Goal: Check status: Check status

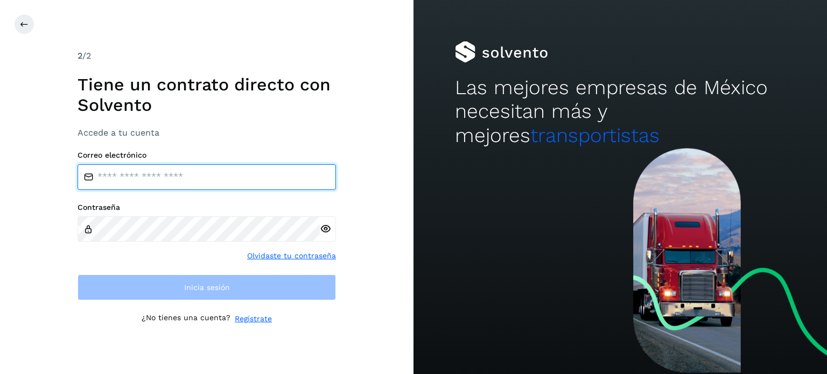
type input "**********"
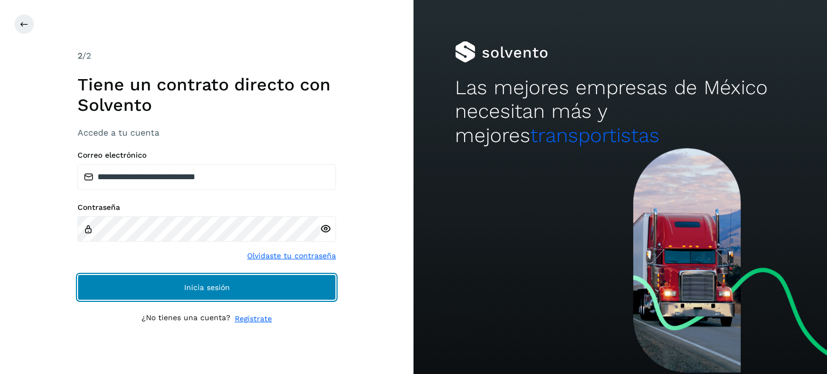
click at [107, 288] on button "Inicia sesión" at bounding box center [206, 287] width 258 height 26
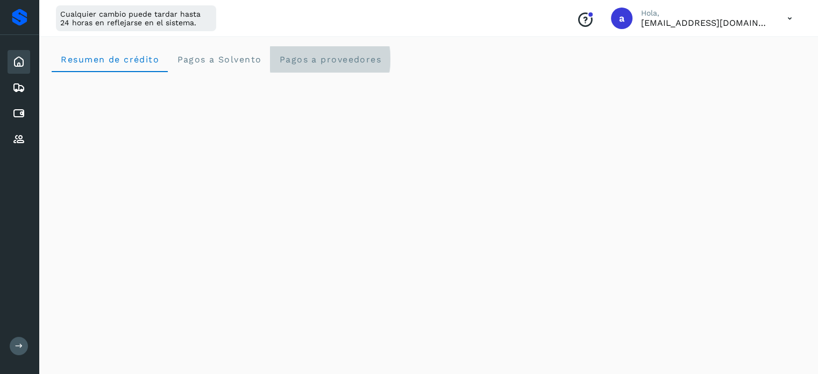
click at [334, 52] on proveedores "Pagos a proveedores" at bounding box center [330, 59] width 120 height 26
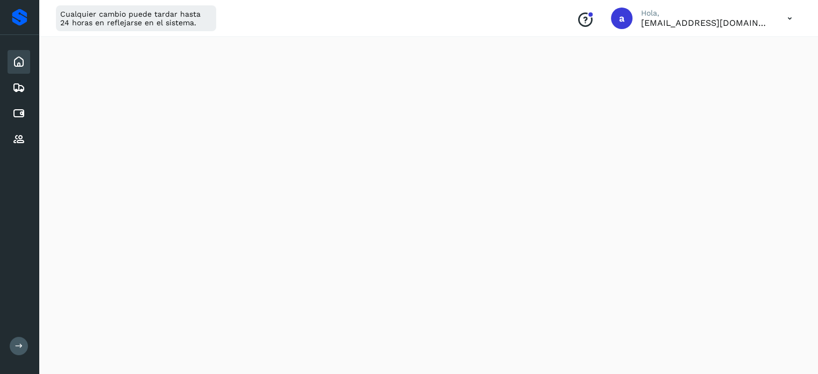
scroll to position [433, 0]
drag, startPoint x: 19, startPoint y: 115, endPoint x: 11, endPoint y: 130, distance: 17.4
click at [11, 130] on div "Proveedores" at bounding box center [19, 140] width 23 height 24
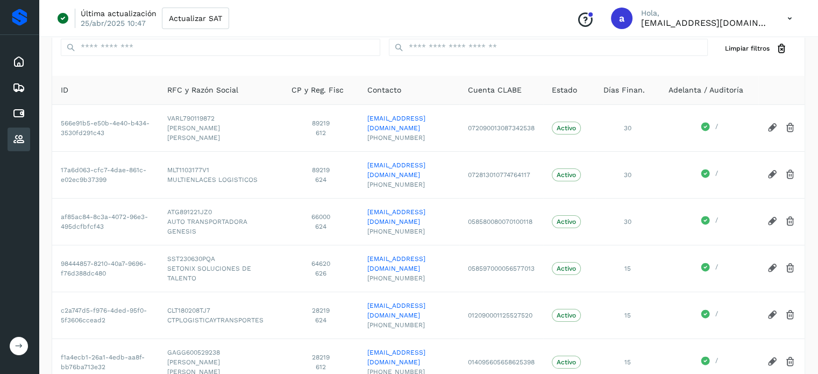
scroll to position [237, 0]
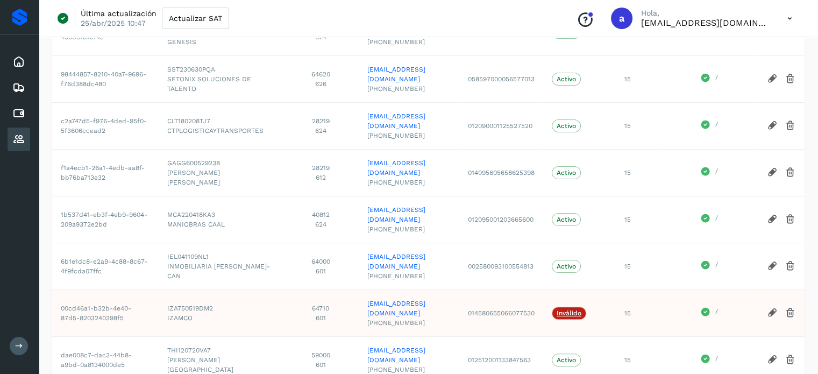
click at [22, 344] on icon at bounding box center [19, 346] width 8 height 8
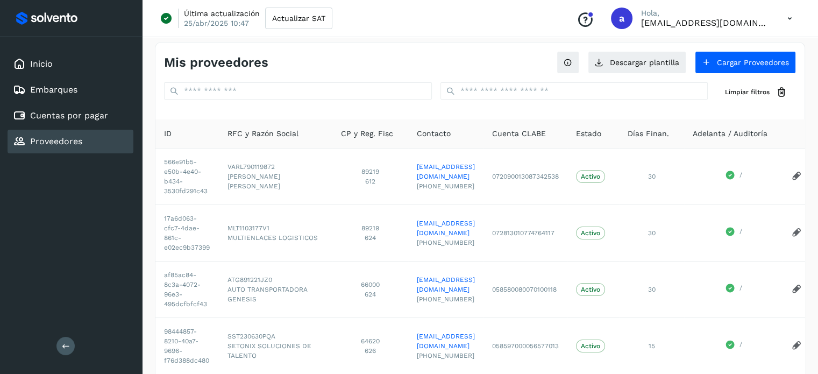
scroll to position [0, 0]
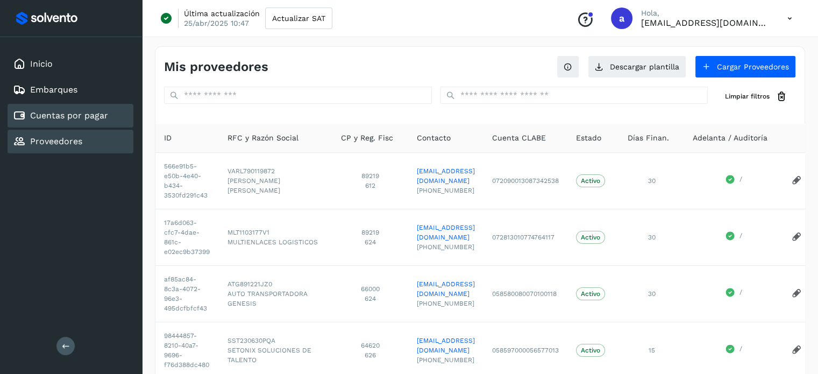
click at [87, 104] on div "Cuentas por pagar" at bounding box center [71, 116] width 126 height 24
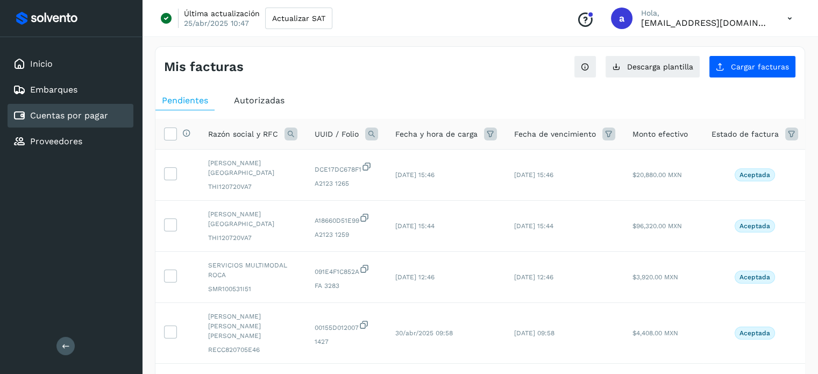
click at [268, 96] on span "Autorizadas" at bounding box center [259, 100] width 51 height 10
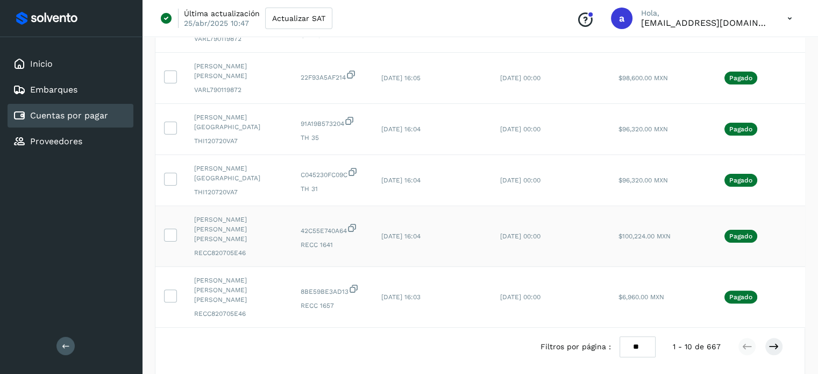
scroll to position [0, 39]
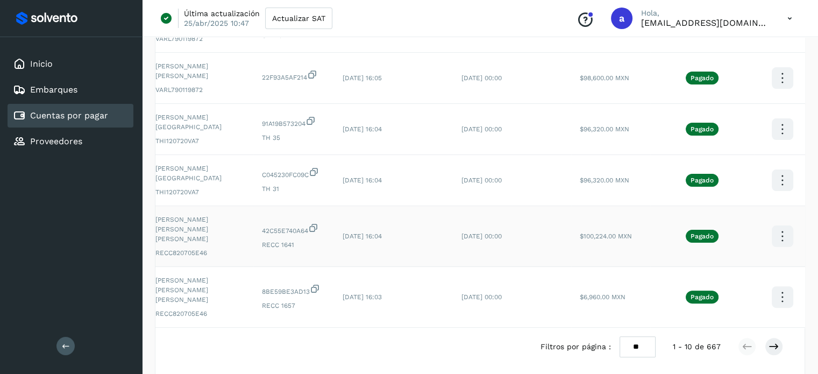
click at [771, 224] on icon at bounding box center [782, 236] width 25 height 25
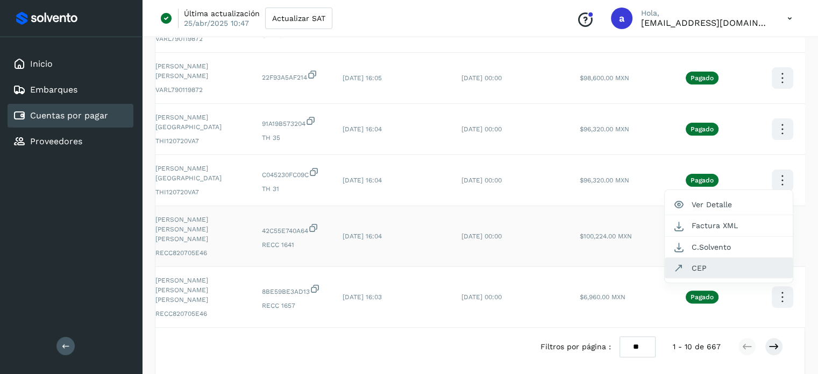
click at [735, 258] on button "CEP" at bounding box center [729, 268] width 128 height 20
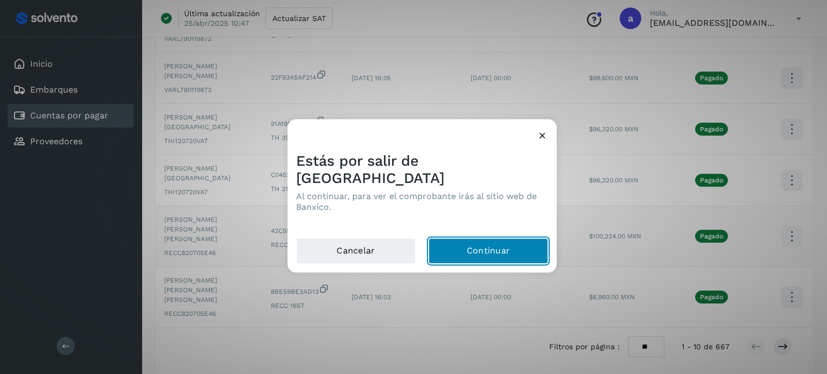
click at [503, 242] on button "Continuar" at bounding box center [487, 251] width 119 height 26
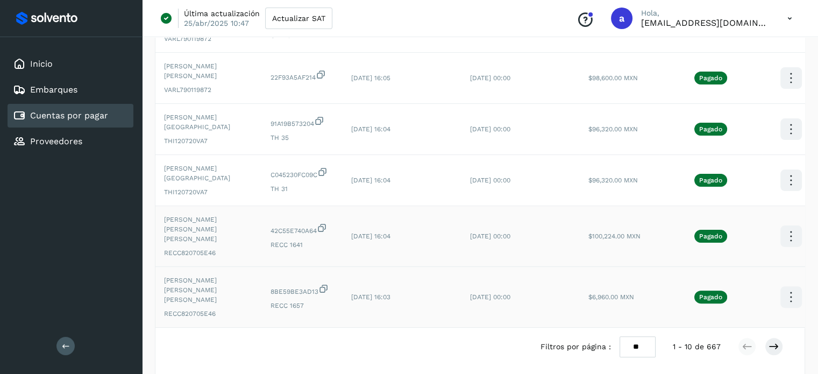
click at [792, 285] on icon at bounding box center [791, 297] width 25 height 25
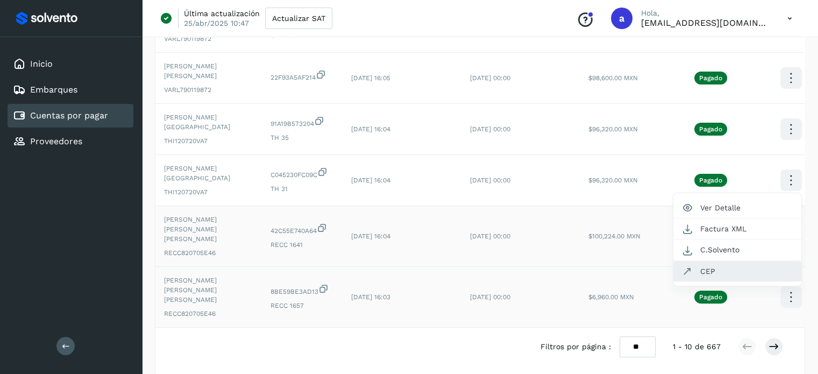
click at [742, 261] on button "CEP" at bounding box center [738, 271] width 128 height 20
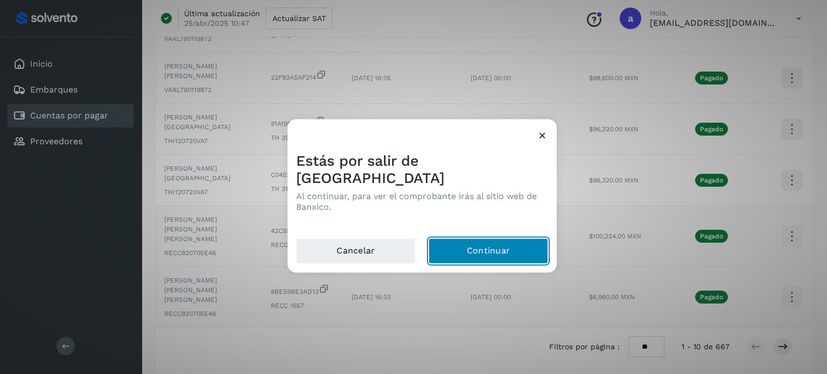
click at [502, 252] on button "Continuar" at bounding box center [487, 251] width 119 height 26
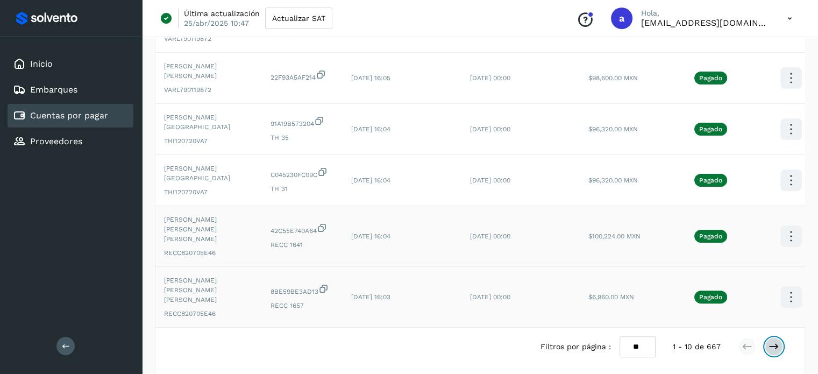
click at [770, 341] on icon at bounding box center [774, 346] width 11 height 11
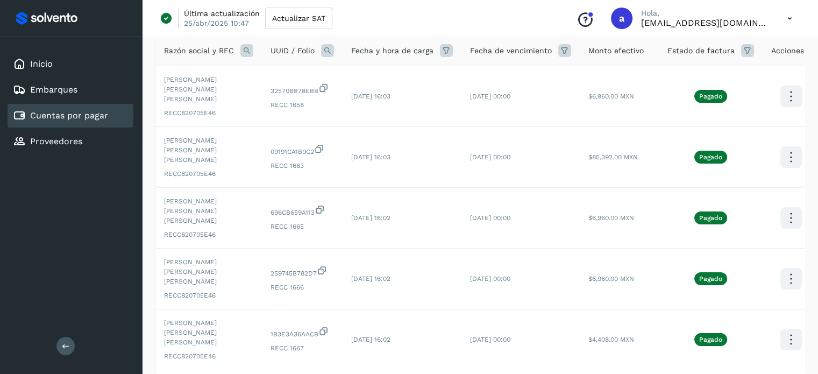
scroll to position [0, 0]
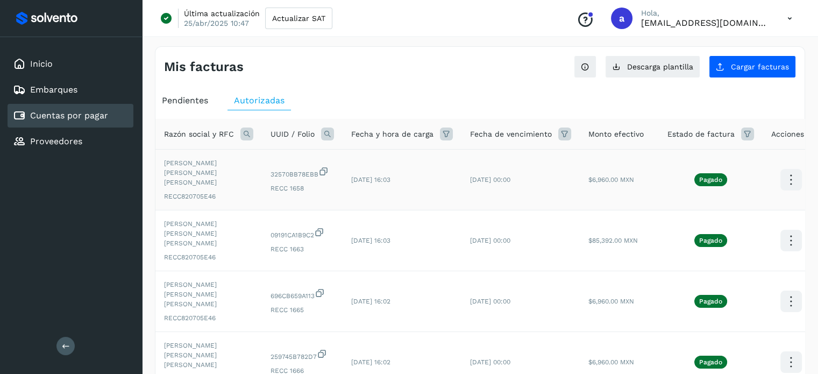
click at [787, 174] on icon at bounding box center [791, 179] width 25 height 25
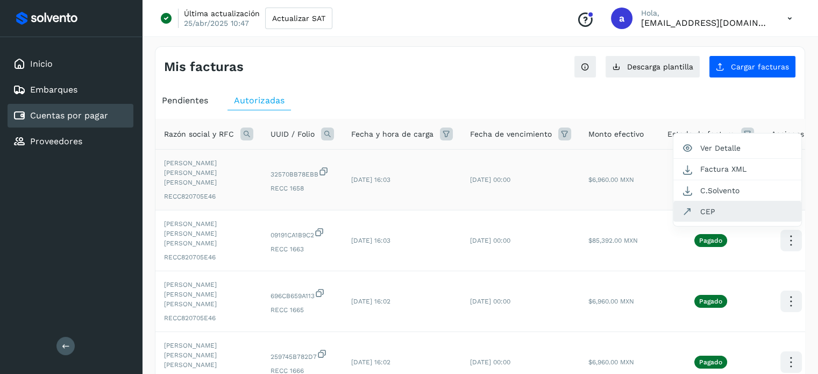
click at [728, 205] on button "CEP" at bounding box center [738, 211] width 128 height 20
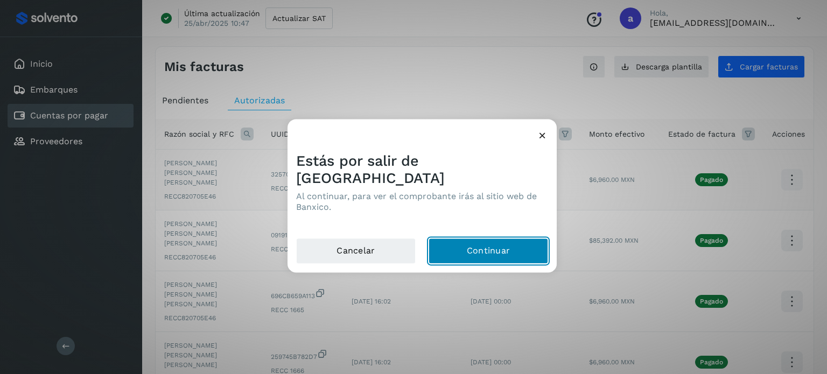
click at [480, 243] on button "Continuar" at bounding box center [487, 251] width 119 height 26
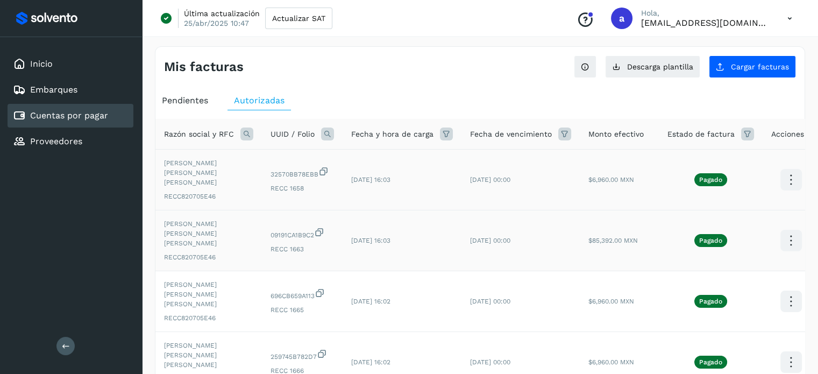
click at [792, 228] on icon at bounding box center [791, 240] width 25 height 25
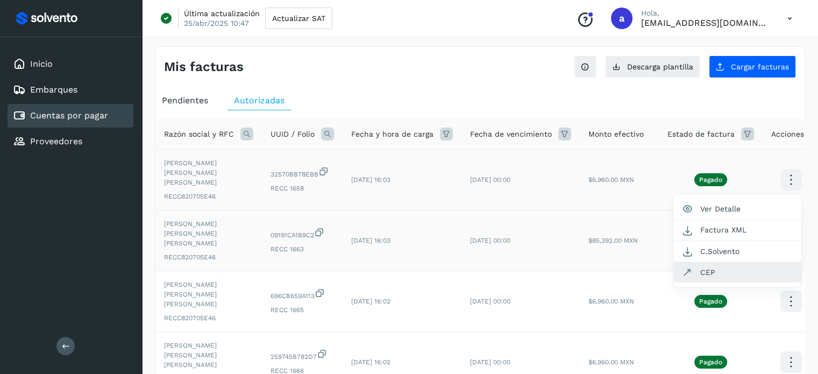
click at [713, 262] on button "CEP" at bounding box center [738, 272] width 128 height 20
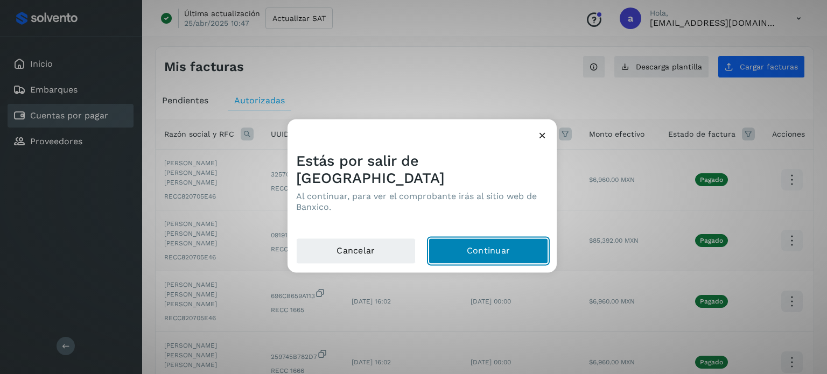
click at [513, 242] on button "Continuar" at bounding box center [487, 251] width 119 height 26
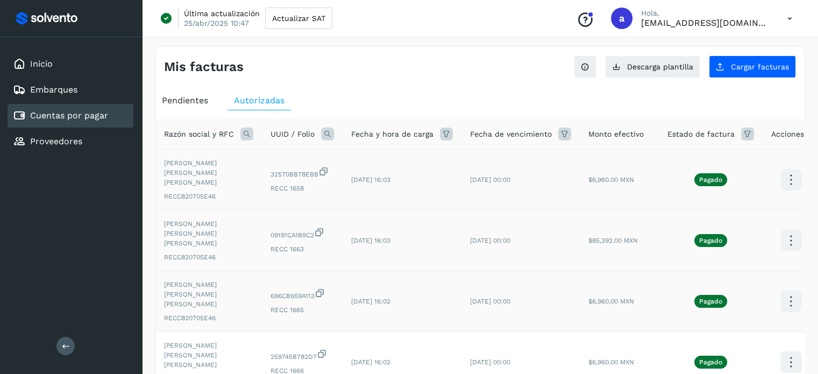
click at [788, 289] on icon at bounding box center [791, 301] width 25 height 25
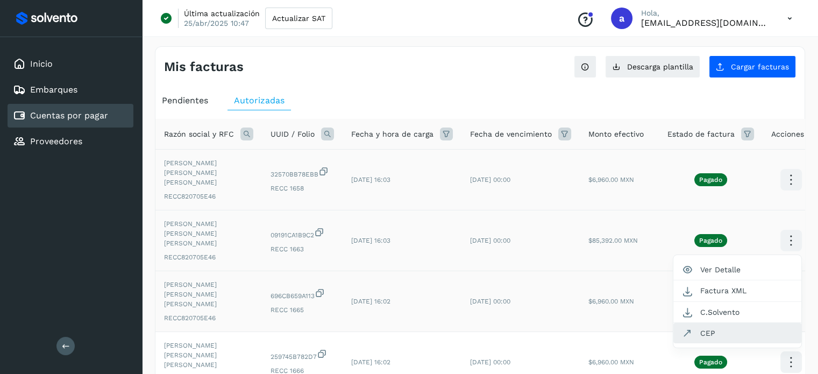
click at [731, 323] on button "CEP" at bounding box center [738, 333] width 128 height 20
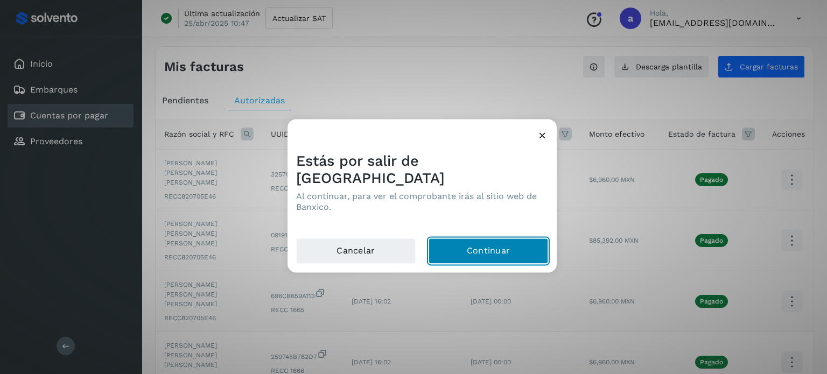
click at [471, 238] on button "Continuar" at bounding box center [487, 251] width 119 height 26
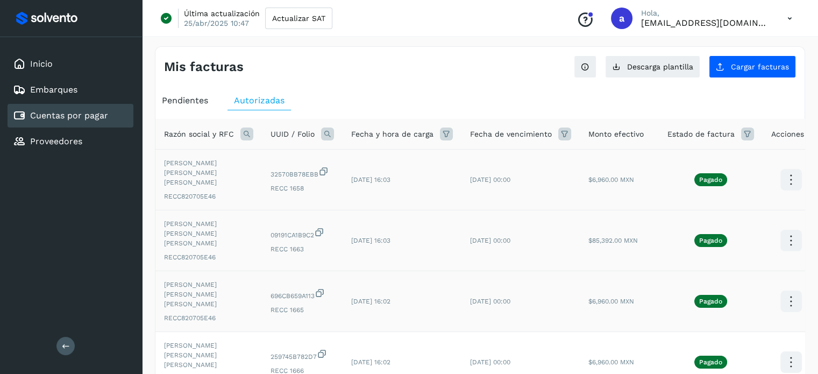
click at [781, 289] on icon at bounding box center [791, 301] width 25 height 25
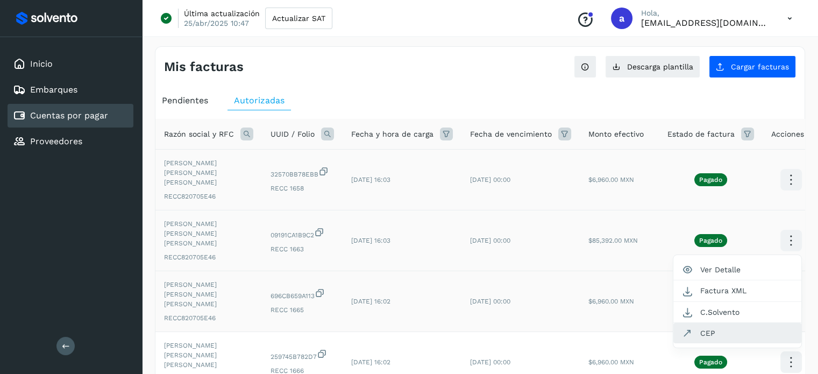
click at [716, 323] on button "CEP" at bounding box center [738, 333] width 128 height 20
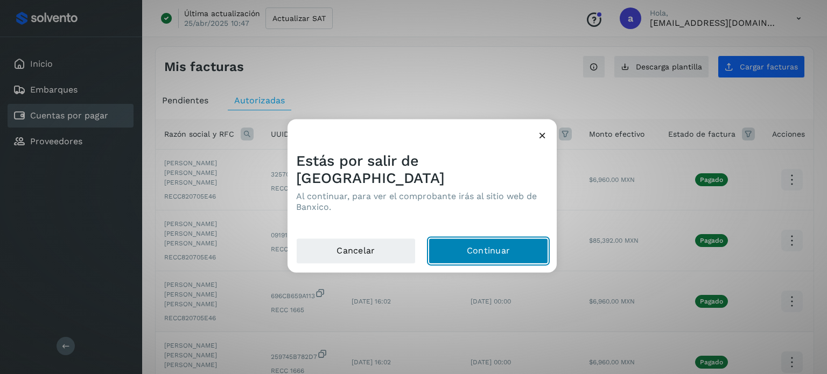
click at [478, 238] on button "Continuar" at bounding box center [487, 251] width 119 height 26
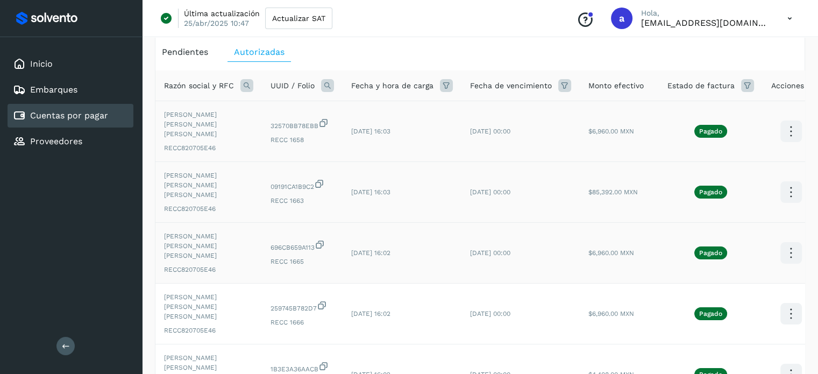
scroll to position [65, 0]
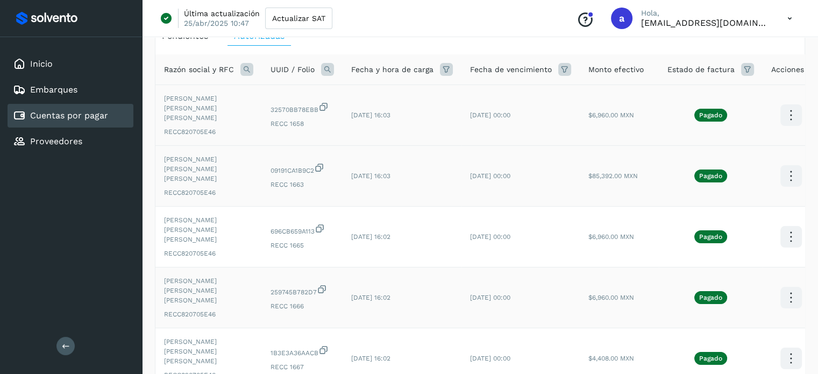
click at [779, 285] on icon at bounding box center [791, 297] width 25 height 25
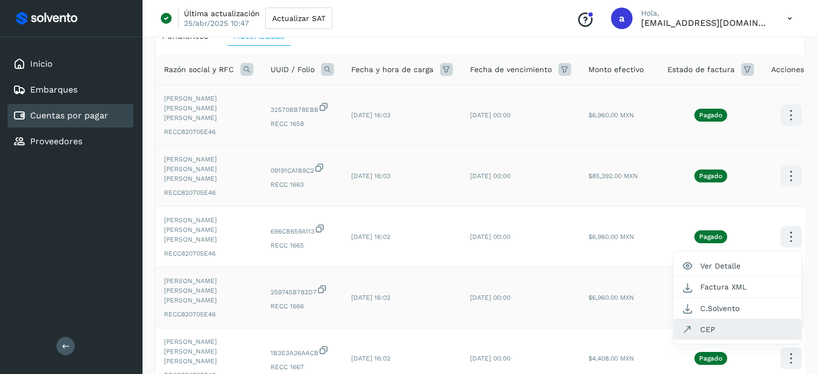
click at [733, 319] on button "CEP" at bounding box center [738, 329] width 128 height 20
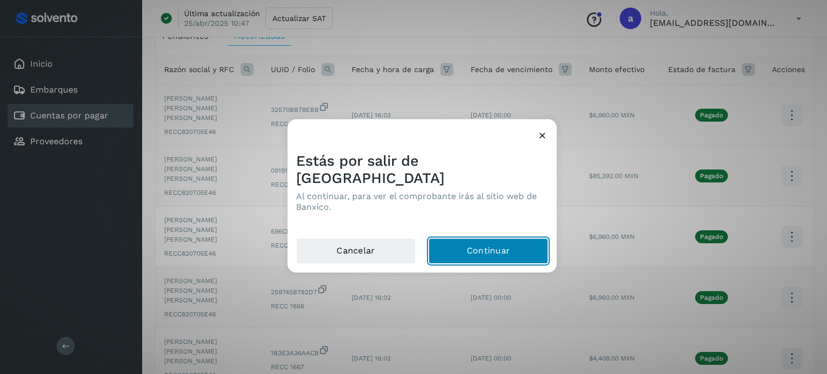
click at [506, 238] on button "Continuar" at bounding box center [487, 251] width 119 height 26
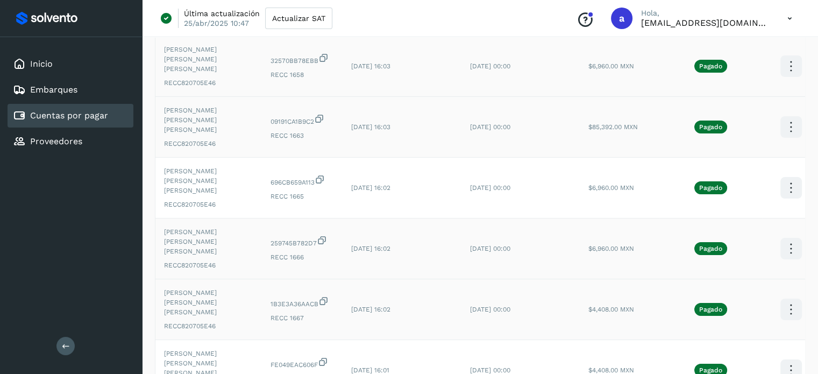
scroll to position [118, 0]
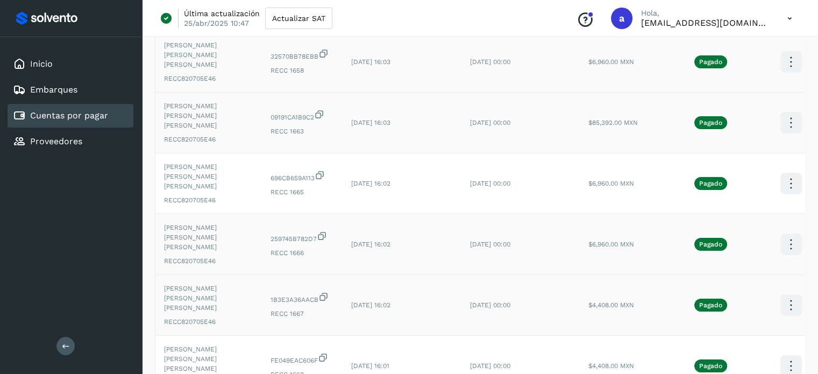
click at [788, 293] on icon at bounding box center [791, 305] width 25 height 25
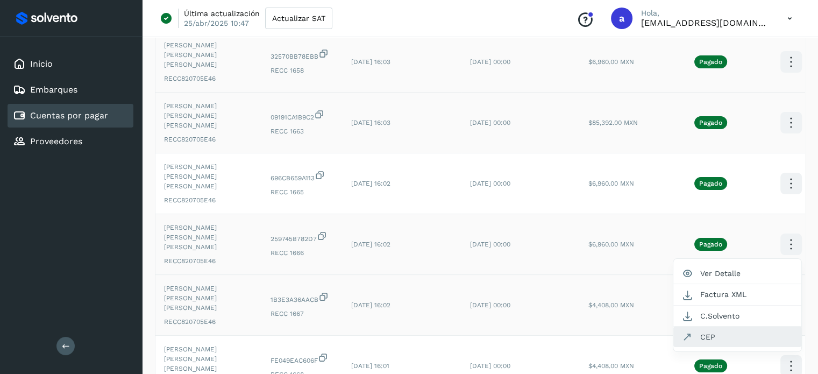
click at [728, 327] on button "CEP" at bounding box center [738, 337] width 128 height 20
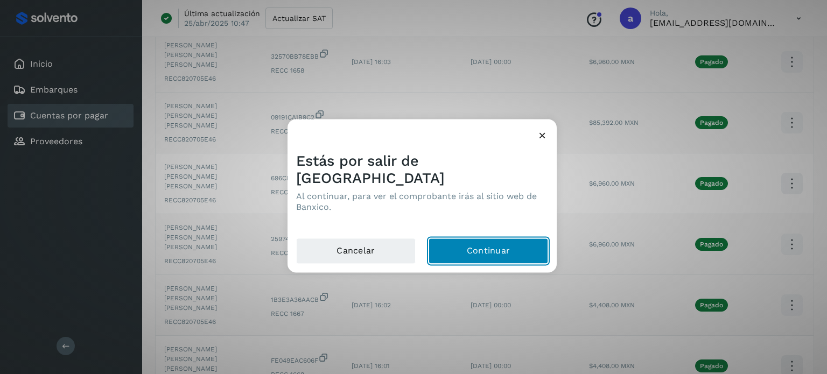
click at [458, 243] on button "Continuar" at bounding box center [487, 251] width 119 height 26
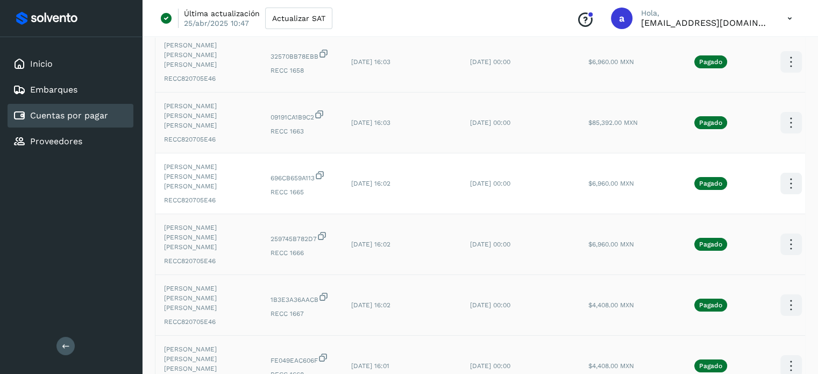
click at [790, 354] on icon at bounding box center [791, 366] width 25 height 25
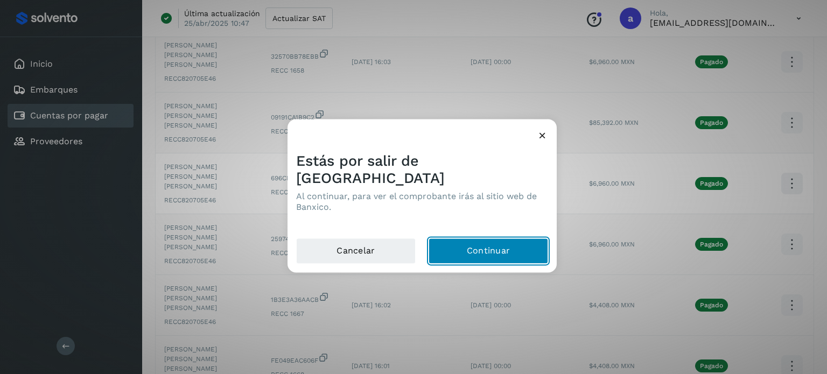
click at [496, 238] on button "Continuar" at bounding box center [487, 251] width 119 height 26
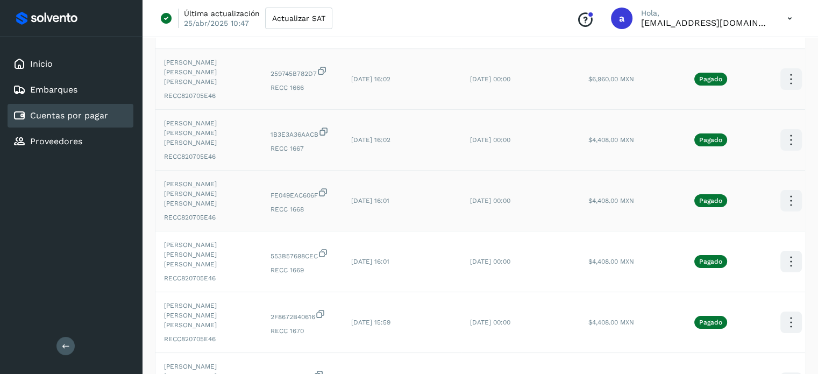
scroll to position [284, 0]
click at [783, 248] on icon at bounding box center [791, 260] width 25 height 25
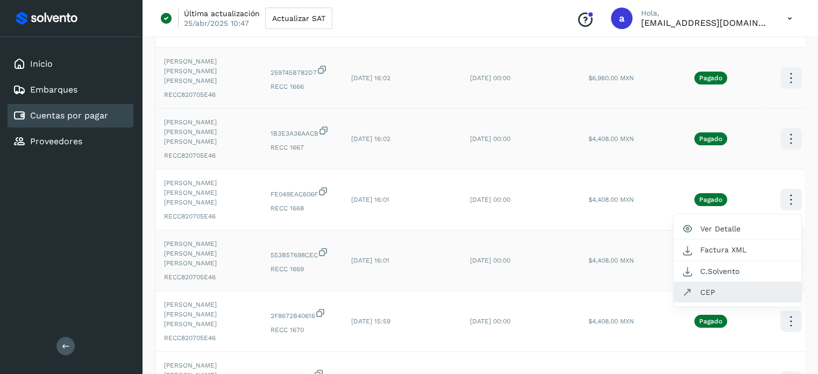
click at [735, 282] on button "CEP" at bounding box center [738, 292] width 128 height 20
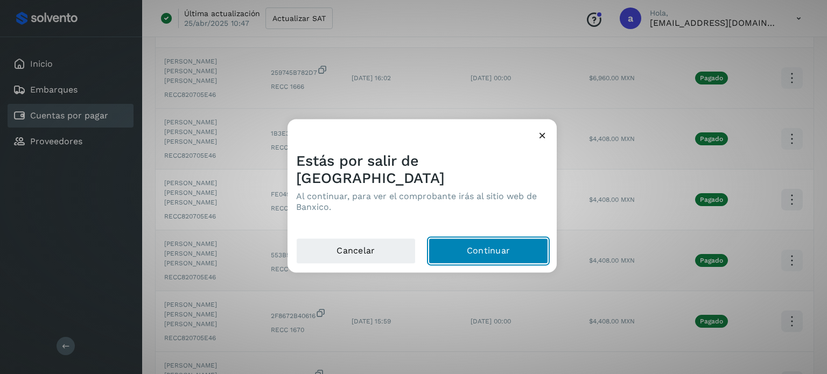
click at [498, 242] on button "Continuar" at bounding box center [487, 251] width 119 height 26
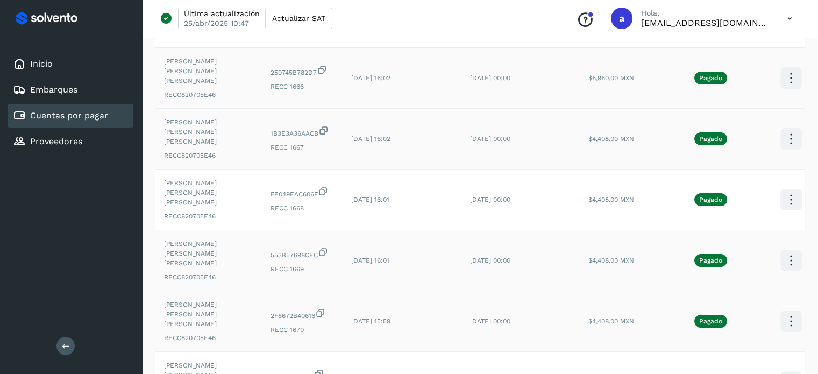
click at [780, 309] on icon at bounding box center [791, 321] width 25 height 25
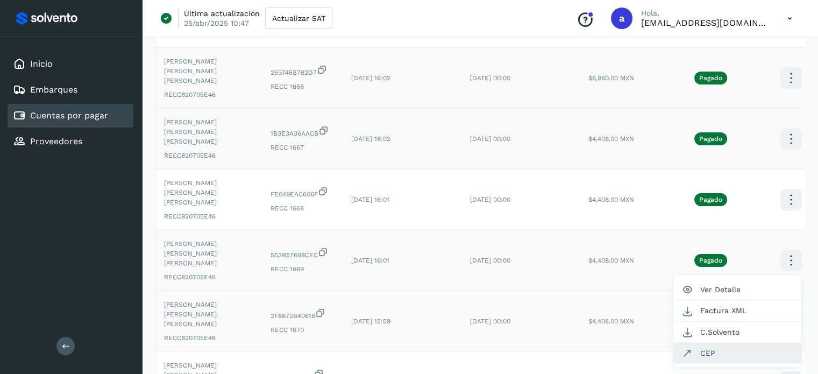
click at [708, 343] on button "CEP" at bounding box center [738, 353] width 128 height 20
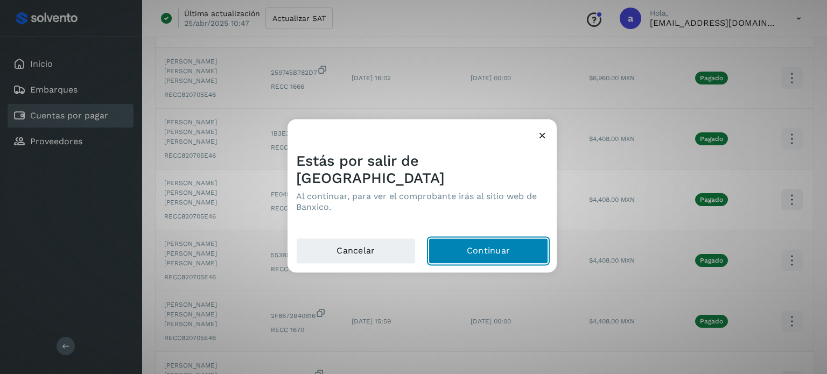
click at [459, 249] on button "Continuar" at bounding box center [487, 251] width 119 height 26
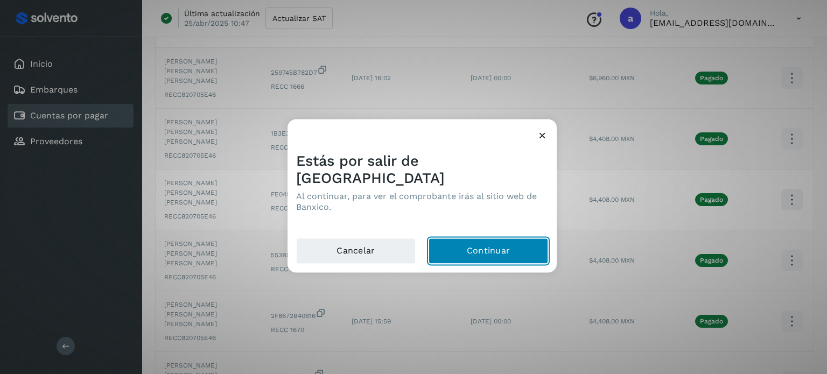
click at [486, 238] on button "Continuar" at bounding box center [487, 251] width 119 height 26
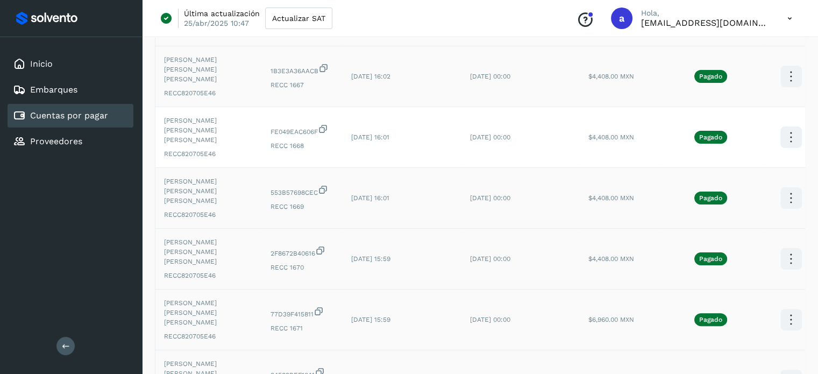
scroll to position [367, 0]
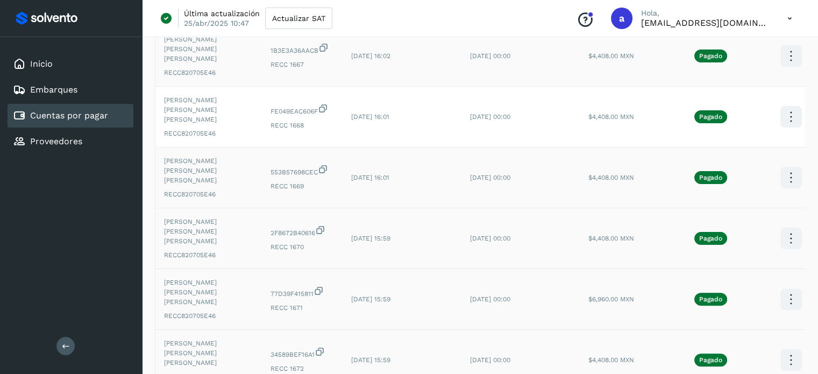
click at [785, 348] on icon at bounding box center [791, 360] width 25 height 25
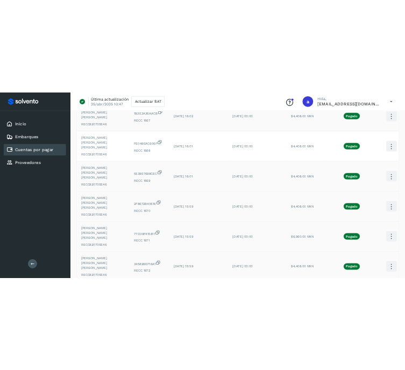
scroll to position [0, 30]
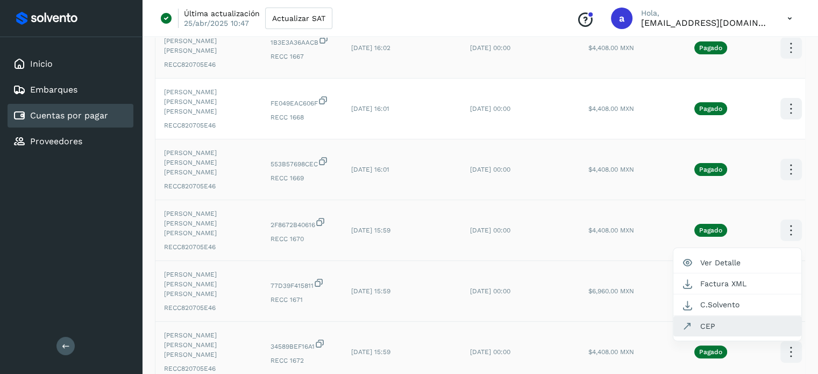
click at [702, 316] on button "CEP" at bounding box center [738, 326] width 128 height 20
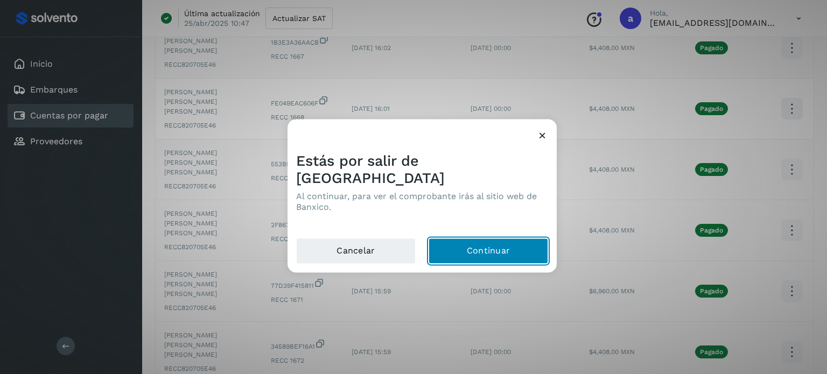
click at [462, 238] on button "Continuar" at bounding box center [487, 251] width 119 height 26
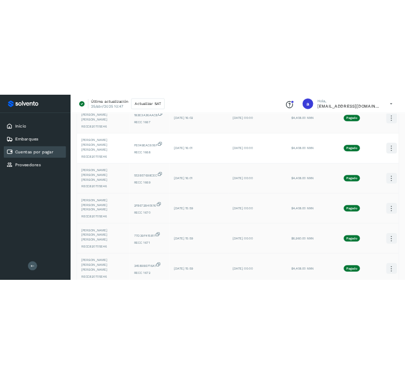
scroll to position [0, 0]
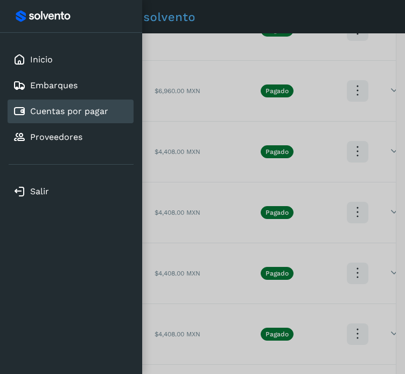
click at [136, 93] on div "Inicio Embarques Cuentas por pagar Proveedores" at bounding box center [71, 98] width 142 height 131
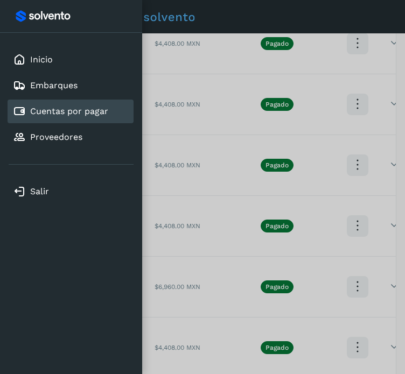
click at [194, 310] on div at bounding box center [202, 187] width 405 height 374
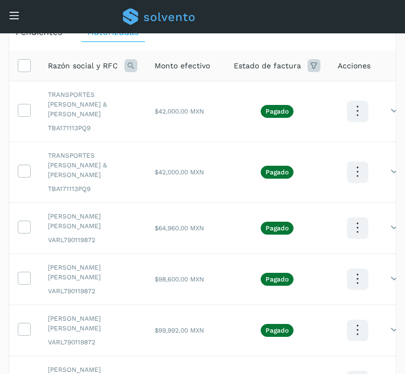
scroll to position [464, 0]
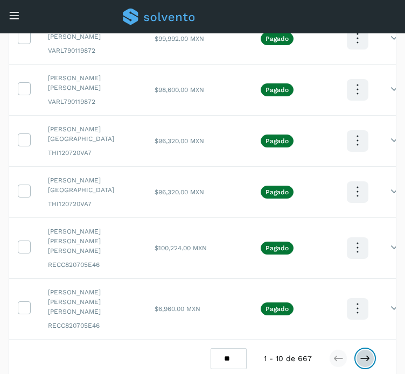
click at [366, 353] on icon at bounding box center [364, 358] width 11 height 11
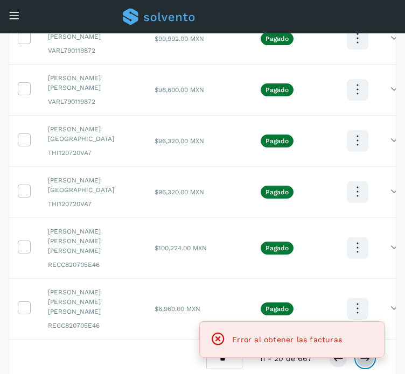
click at [366, 353] on icon at bounding box center [364, 358] width 11 height 11
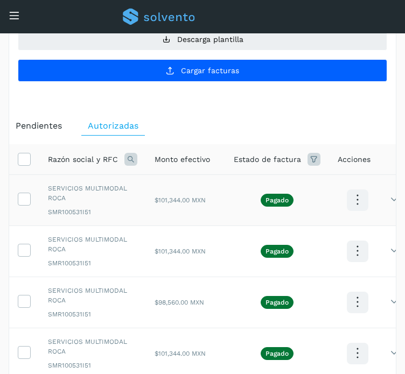
scroll to position [0, 4]
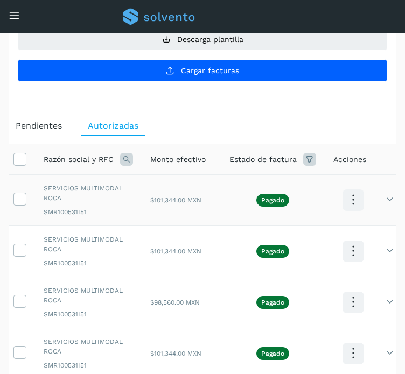
click at [239, 198] on div "Pagado" at bounding box center [272, 200] width 87 height 13
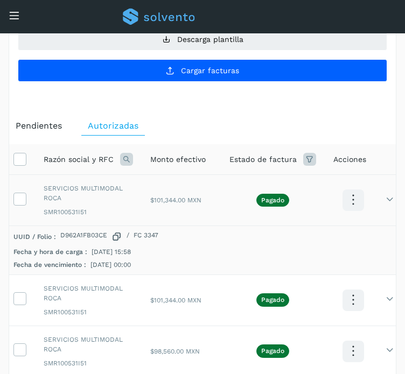
click at [356, 197] on icon at bounding box center [352, 199] width 25 height 25
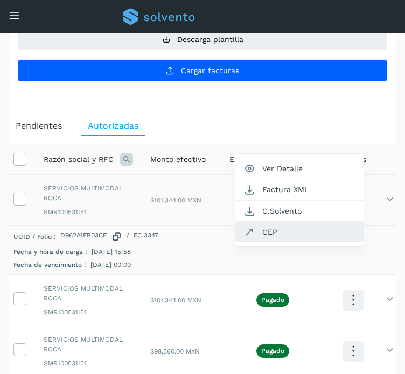
click at [318, 235] on button "CEP" at bounding box center [299, 232] width 128 height 20
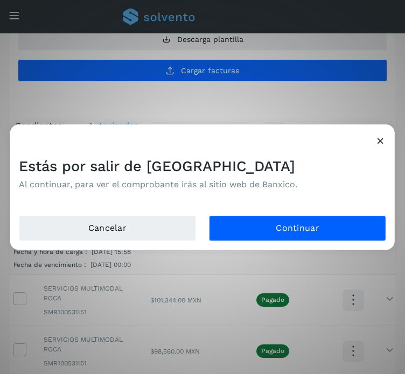
scroll to position [0, 0]
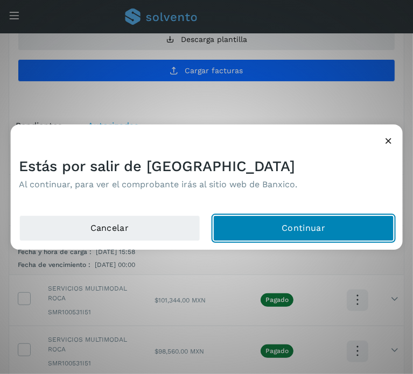
click at [280, 222] on button "Continuar" at bounding box center [303, 228] width 181 height 26
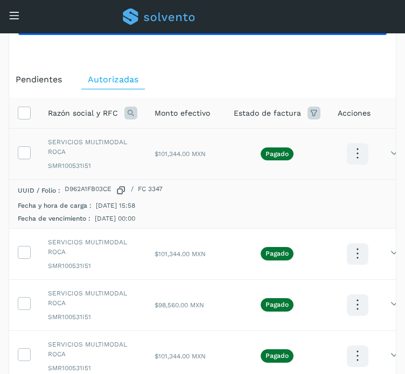
scroll to position [138, 0]
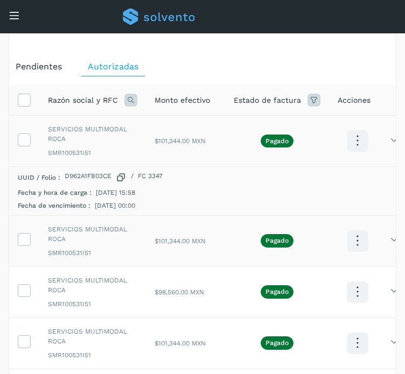
click at [137, 243] on td "SERVICIOS MULTIMODAL ROCA SMR100531I51" at bounding box center [92, 240] width 107 height 51
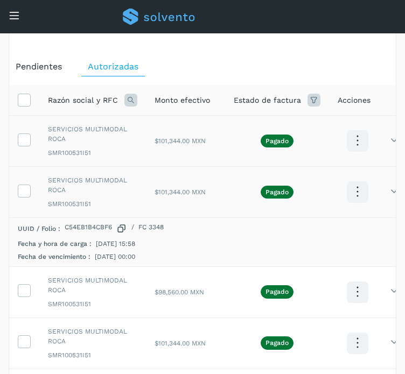
click at [357, 186] on icon at bounding box center [356, 191] width 25 height 25
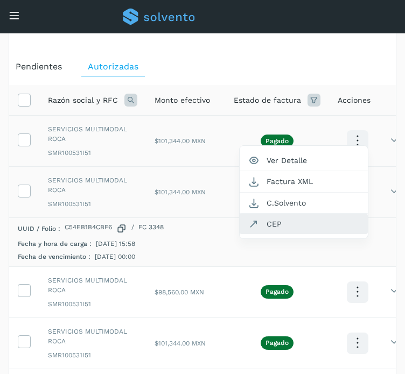
click at [299, 221] on button "CEP" at bounding box center [303, 224] width 128 height 20
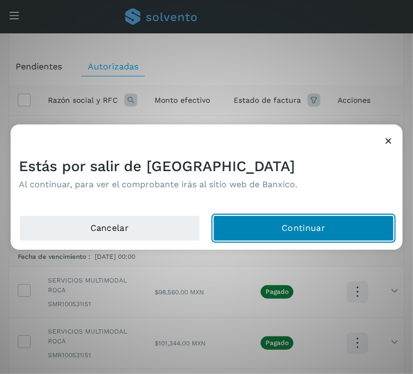
click at [295, 226] on button "Continuar" at bounding box center [303, 228] width 181 height 26
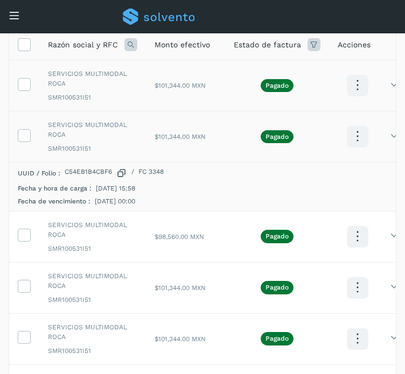
scroll to position [207, 0]
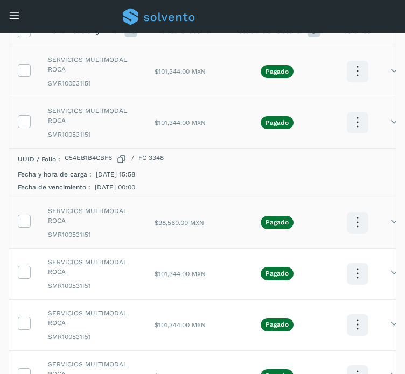
click at [133, 227] on div "SERVICIOS MULTIMODAL ROCA SMR100531I51" at bounding box center [92, 222] width 89 height 33
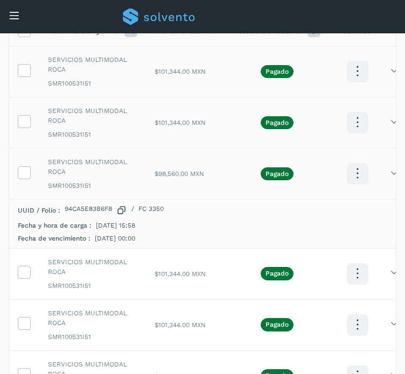
click at [356, 162] on icon at bounding box center [356, 173] width 25 height 25
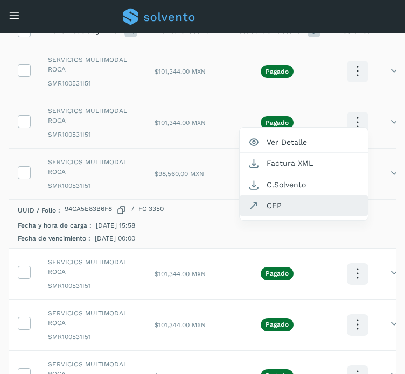
click at [312, 208] on button "CEP" at bounding box center [303, 205] width 128 height 20
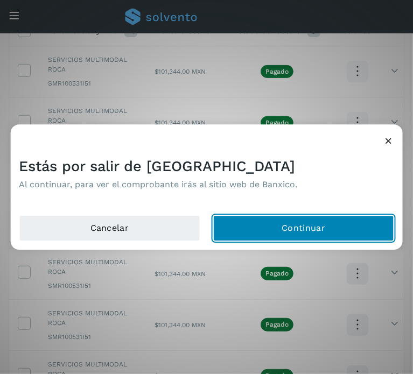
click at [299, 225] on button "Continuar" at bounding box center [303, 228] width 181 height 26
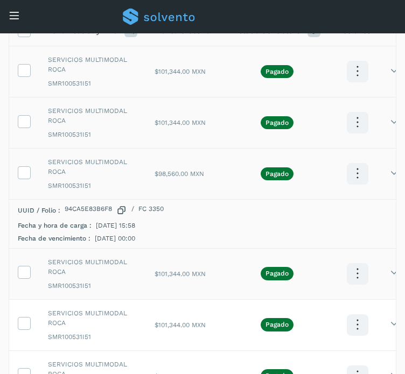
click at [134, 257] on span "SERVICIOS MULTIMODAL ROCA" at bounding box center [92, 266] width 89 height 19
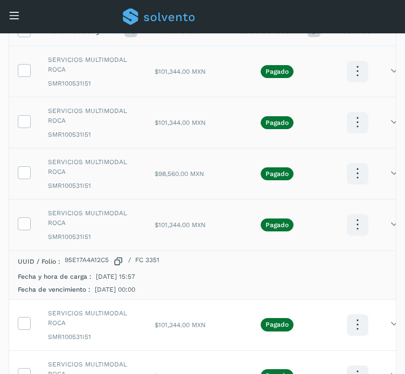
click at [358, 222] on icon at bounding box center [356, 224] width 25 height 25
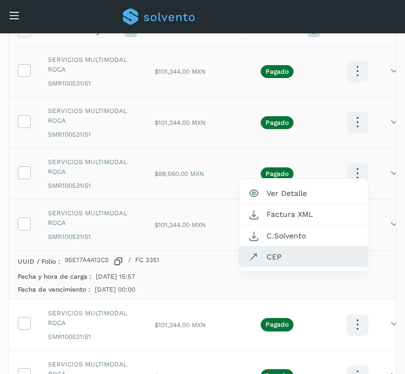
click at [300, 256] on button "CEP" at bounding box center [303, 256] width 128 height 20
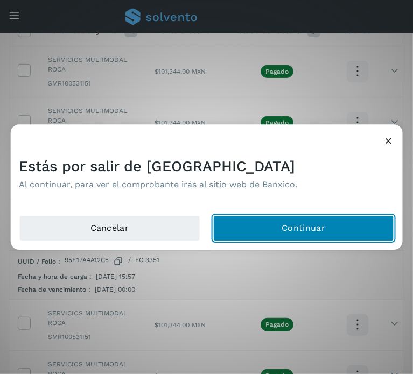
click at [265, 226] on button "Continuar" at bounding box center [303, 228] width 181 height 26
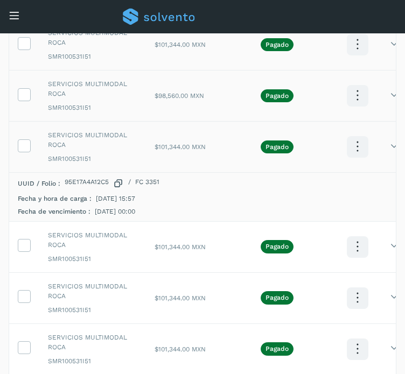
scroll to position [294, 0]
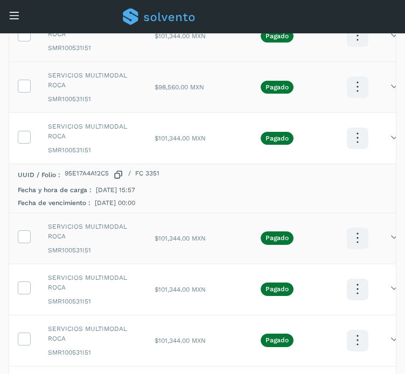
click at [110, 238] on span "SERVICIOS MULTIMODAL ROCA" at bounding box center [92, 231] width 89 height 19
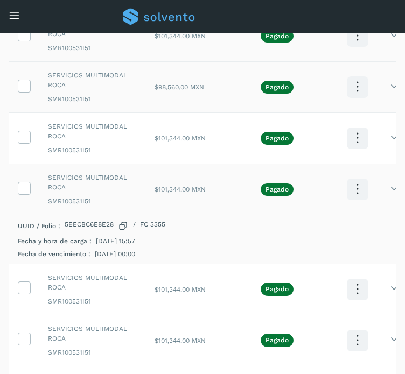
click at [358, 185] on icon at bounding box center [356, 189] width 25 height 25
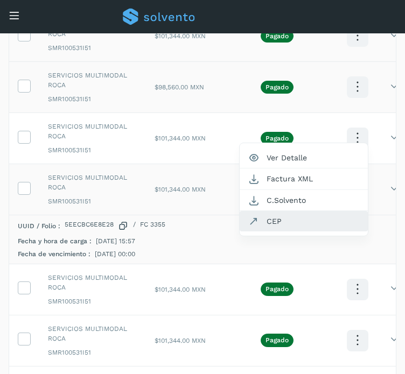
click at [298, 215] on button "CEP" at bounding box center [303, 221] width 128 height 20
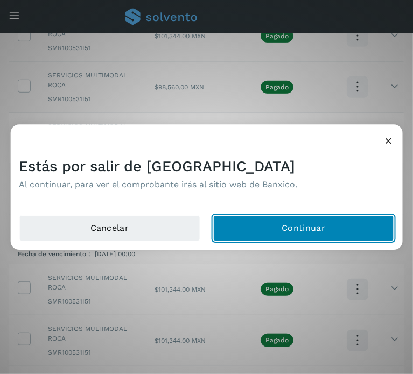
click at [271, 234] on button "Continuar" at bounding box center [303, 228] width 181 height 26
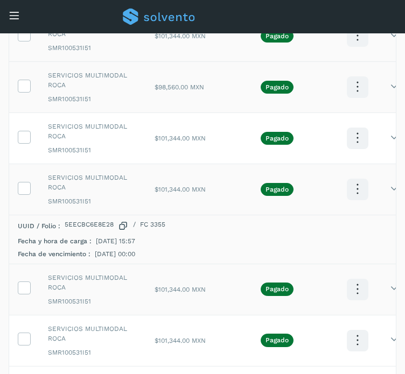
click at [125, 278] on span "SERVICIOS MULTIMODAL ROCA" at bounding box center [92, 282] width 89 height 19
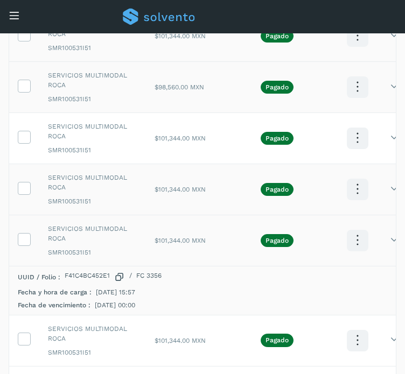
click at [351, 228] on icon at bounding box center [356, 240] width 25 height 25
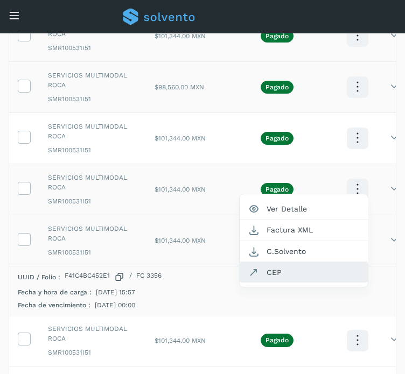
click at [310, 275] on button "CEP" at bounding box center [303, 272] width 128 height 20
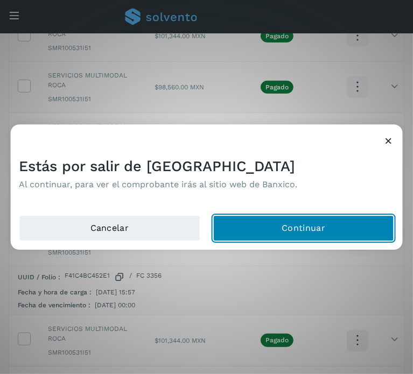
click at [287, 230] on button "Continuar" at bounding box center [303, 228] width 181 height 26
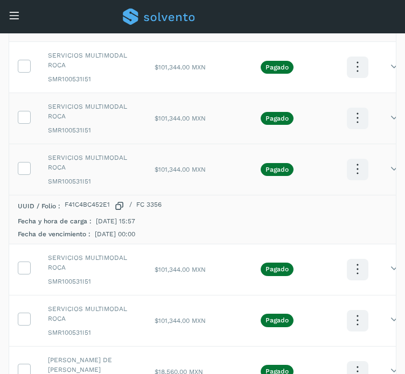
scroll to position [365, 0]
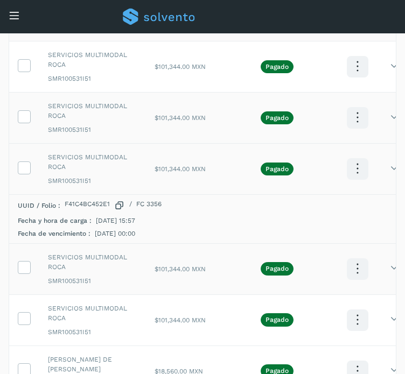
click at [138, 284] on td "SERVICIOS MULTIMODAL ROCA SMR100531I51" at bounding box center [92, 268] width 107 height 51
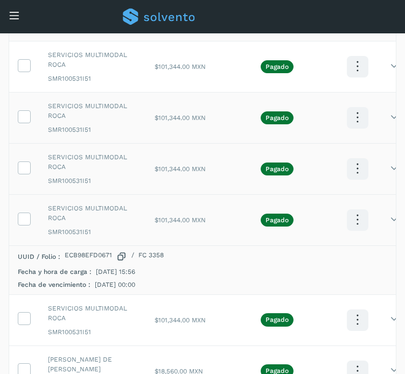
click at [355, 215] on icon at bounding box center [356, 219] width 25 height 25
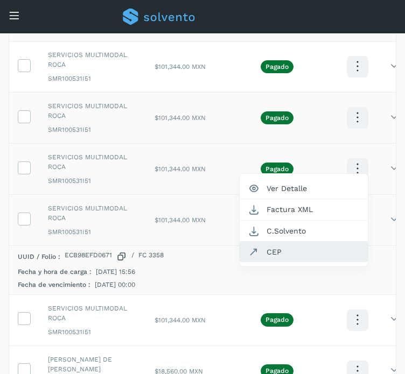
click at [301, 254] on button "CEP" at bounding box center [303, 252] width 128 height 20
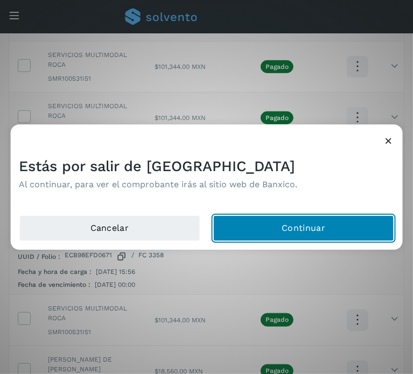
click at [285, 223] on button "Continuar" at bounding box center [303, 228] width 181 height 26
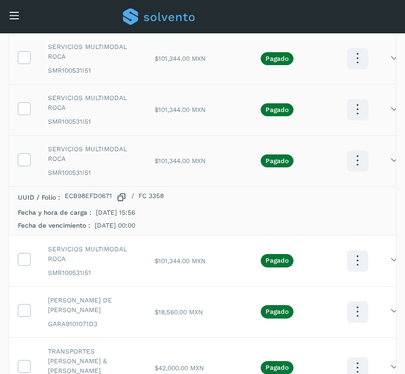
scroll to position [425, 0]
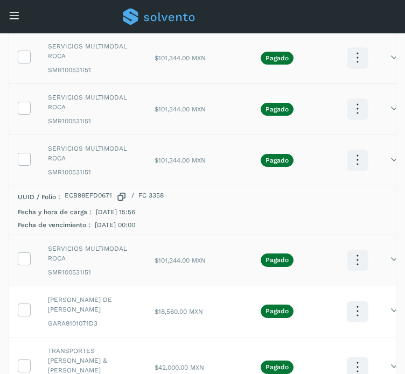
click at [126, 262] on div "SERVICIOS MULTIMODAL ROCA SMR100531I51" at bounding box center [92, 260] width 89 height 33
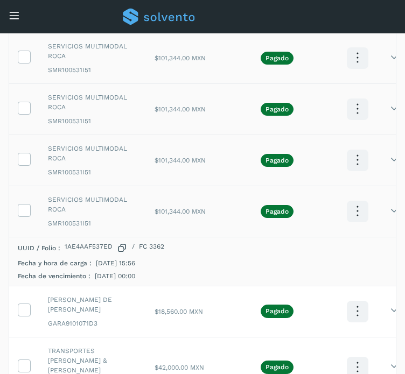
click at [356, 210] on icon at bounding box center [356, 211] width 25 height 25
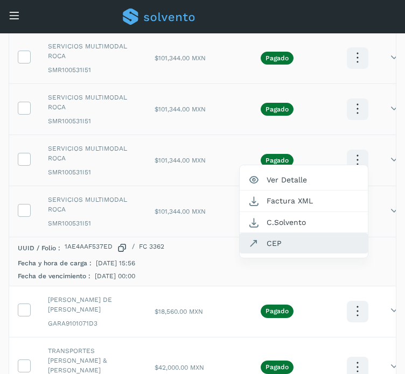
click at [310, 242] on button "CEP" at bounding box center [303, 243] width 128 height 20
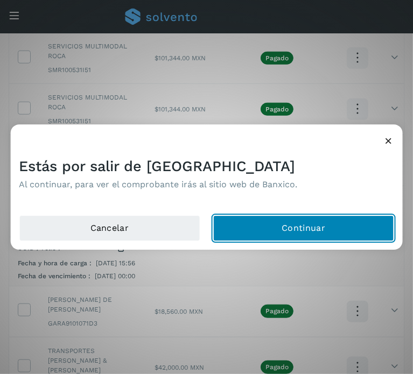
click at [288, 232] on button "Continuar" at bounding box center [303, 228] width 181 height 26
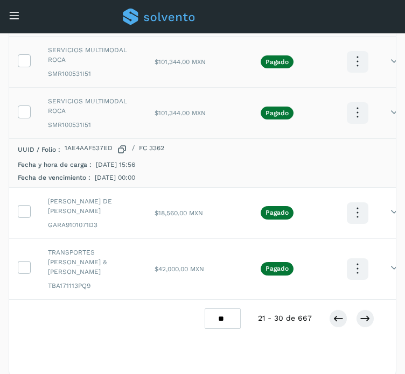
scroll to position [523, 0]
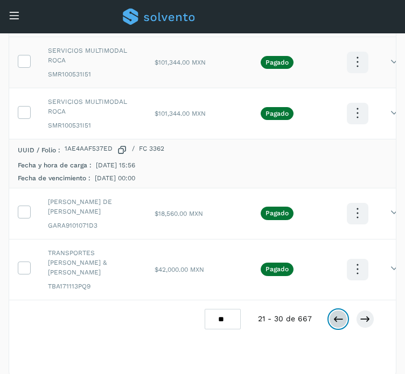
click at [341, 314] on icon at bounding box center [338, 319] width 11 height 11
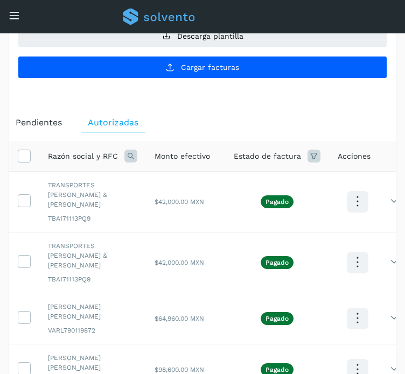
scroll to position [81, 0]
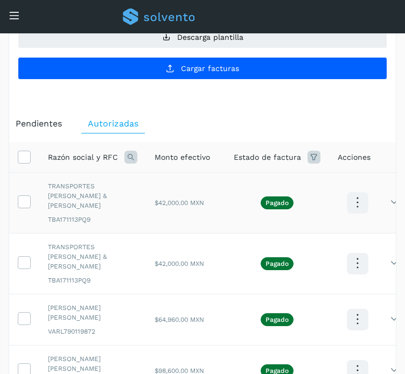
click at [143, 196] on td "TRANSPORTES [PERSON_NAME] & [PERSON_NAME] TBA171113PQ9" at bounding box center [92, 203] width 107 height 61
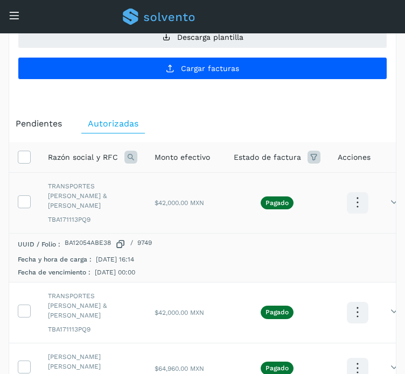
click at [364, 195] on icon at bounding box center [356, 202] width 25 height 25
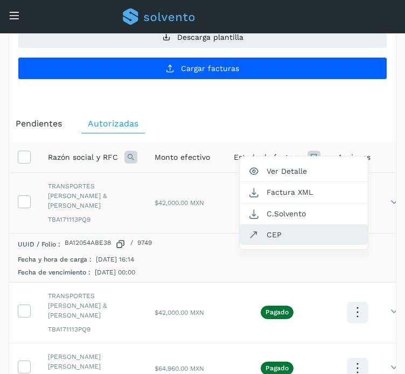
click at [308, 229] on button "CEP" at bounding box center [303, 234] width 128 height 20
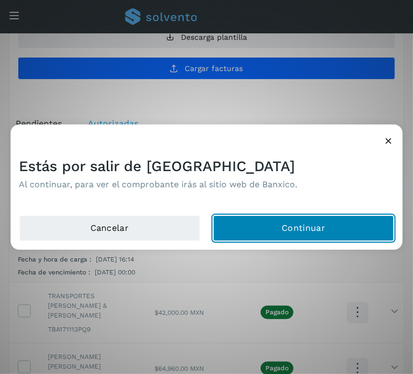
click at [285, 220] on button "Continuar" at bounding box center [303, 228] width 181 height 26
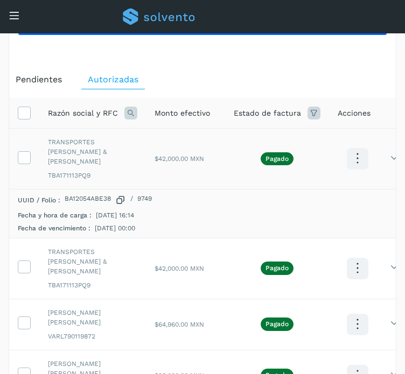
scroll to position [130, 0]
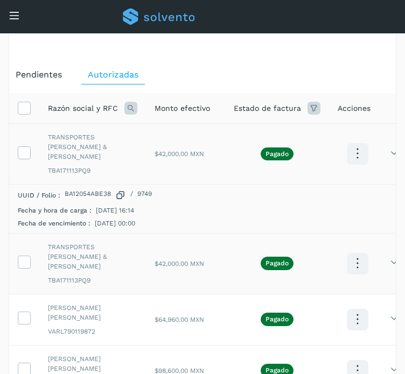
click at [136, 276] on span "TBA171113PQ9" at bounding box center [92, 281] width 89 height 10
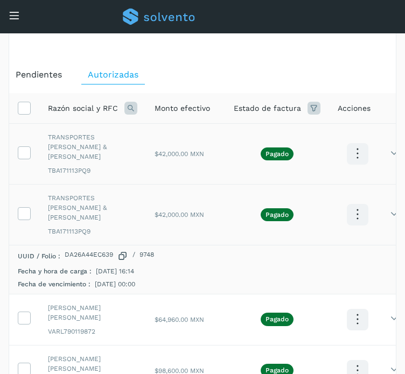
click at [356, 202] on icon at bounding box center [356, 214] width 25 height 25
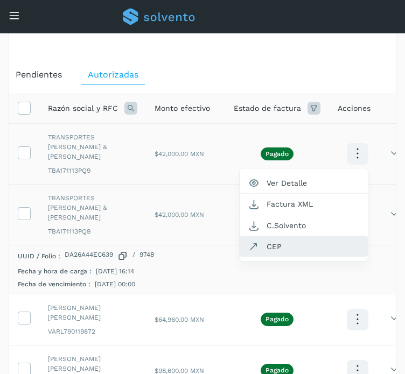
click at [294, 236] on button "CEP" at bounding box center [303, 246] width 128 height 20
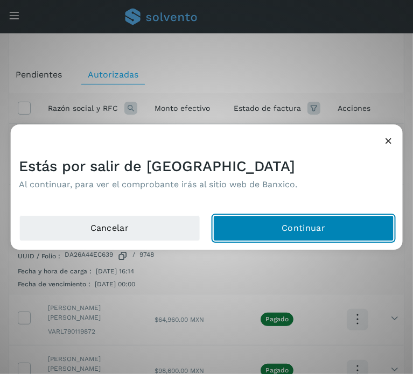
click at [292, 227] on button "Continuar" at bounding box center [303, 228] width 181 height 26
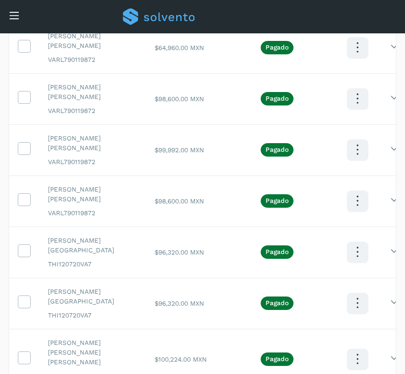
scroll to position [504, 0]
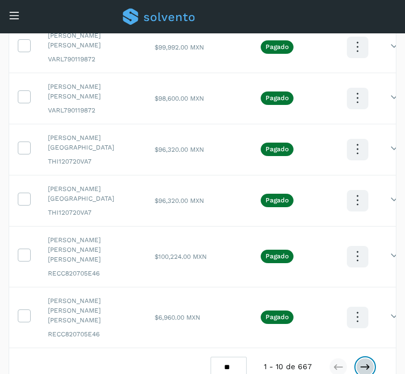
click at [368, 362] on icon at bounding box center [364, 367] width 11 height 11
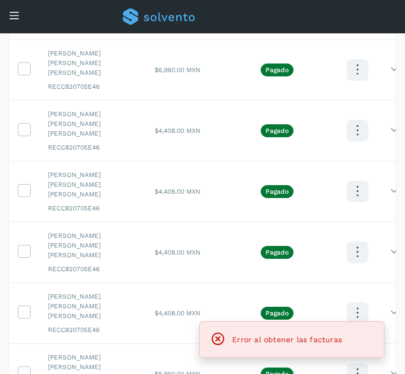
scroll to position [483, 0]
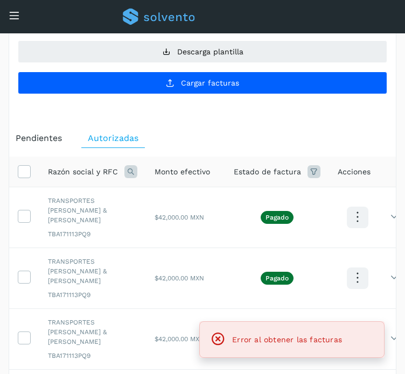
scroll to position [31, 0]
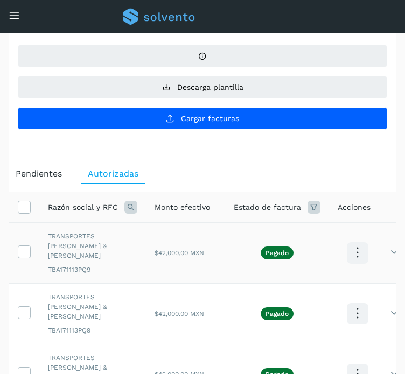
click at [143, 260] on td "TRANSPORTES [PERSON_NAME] & [PERSON_NAME] TBA171113PQ9" at bounding box center [92, 253] width 107 height 61
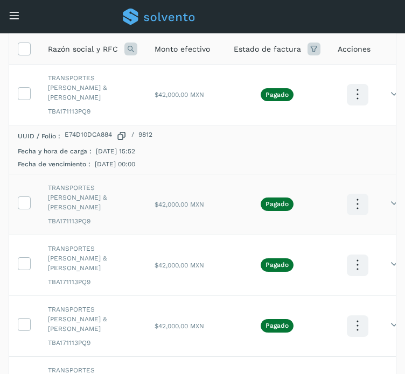
scroll to position [188, 0]
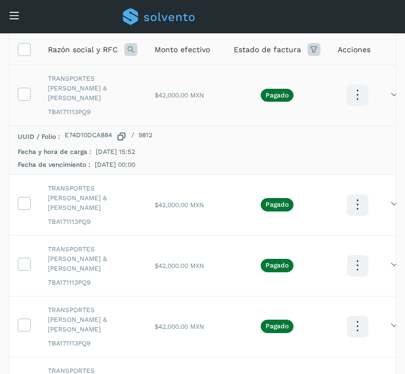
click at [349, 84] on icon at bounding box center [356, 94] width 25 height 25
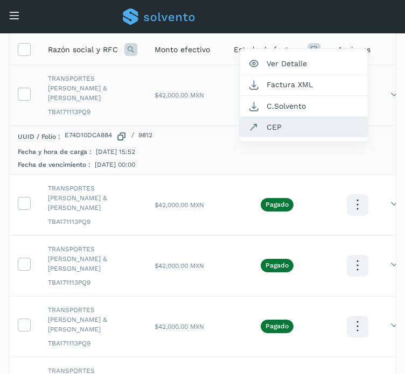
click at [295, 122] on button "CEP" at bounding box center [303, 127] width 128 height 20
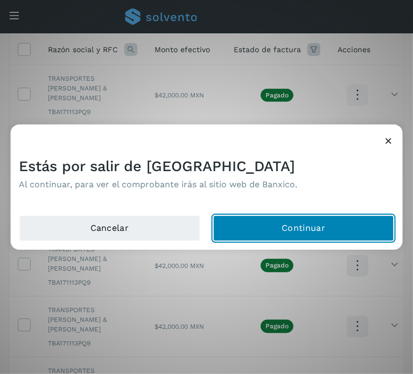
click at [294, 233] on button "Continuar" at bounding box center [303, 228] width 181 height 26
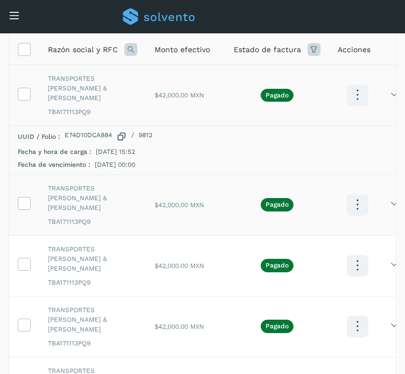
click at [126, 217] on span "TBA171113PQ9" at bounding box center [92, 222] width 89 height 10
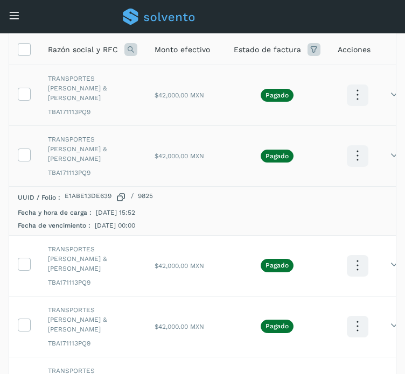
click at [356, 145] on icon at bounding box center [356, 155] width 25 height 25
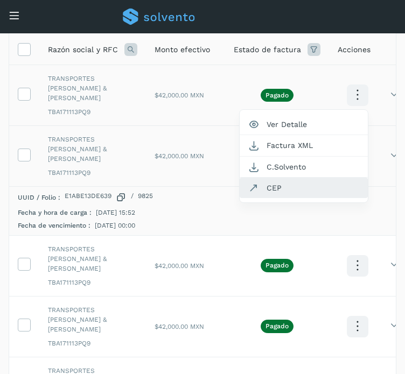
click at [299, 180] on button "CEP" at bounding box center [303, 188] width 128 height 20
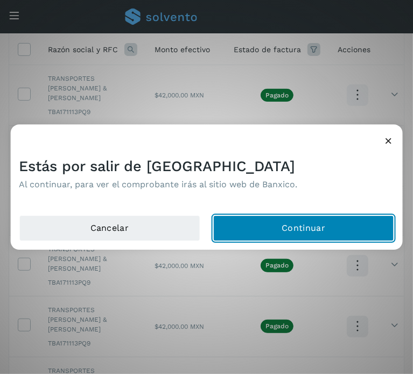
click at [300, 216] on button "Continuar" at bounding box center [303, 228] width 181 height 26
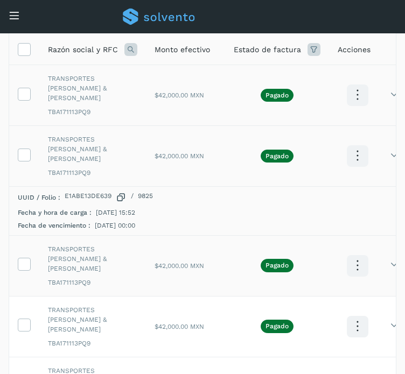
click at [126, 278] on span "TBA171113PQ9" at bounding box center [92, 283] width 89 height 10
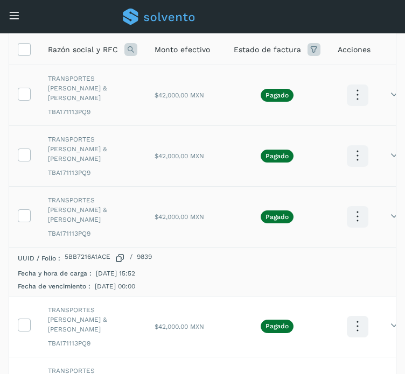
click at [366, 204] on icon at bounding box center [356, 216] width 25 height 25
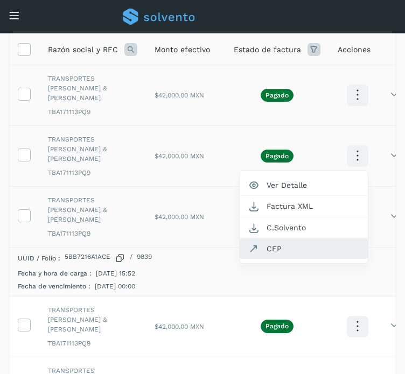
click at [297, 238] on button "CEP" at bounding box center [303, 248] width 128 height 20
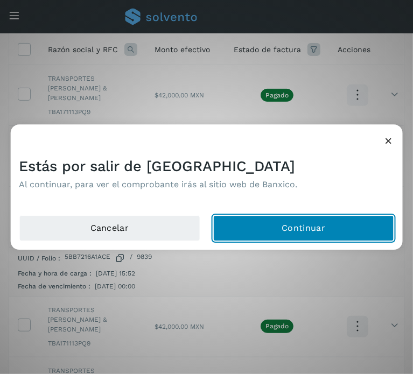
click at [284, 238] on button "Continuar" at bounding box center [303, 228] width 181 height 26
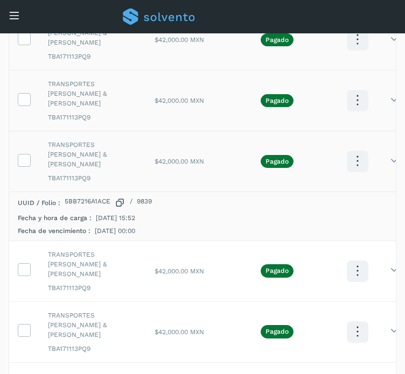
scroll to position [246, 0]
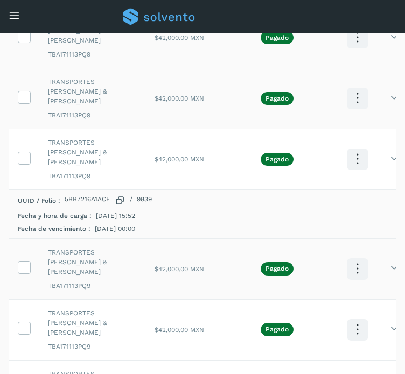
click at [123, 248] on div "TRANSPORTES [PERSON_NAME] & [PERSON_NAME] TBA171113PQ9" at bounding box center [92, 269] width 89 height 43
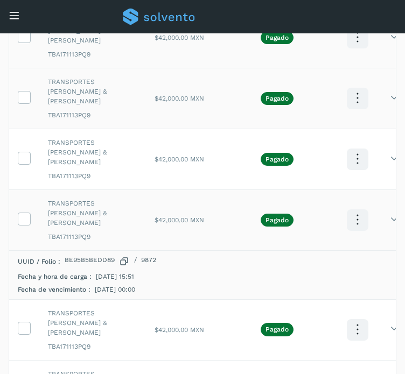
click at [356, 207] on icon at bounding box center [356, 219] width 25 height 25
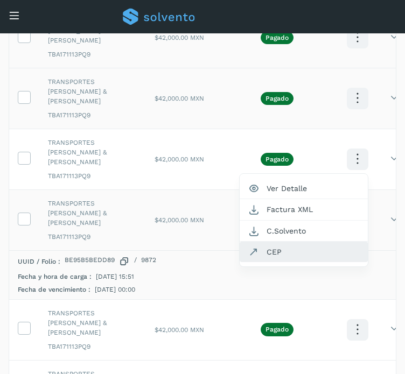
click at [301, 242] on button "CEP" at bounding box center [303, 252] width 128 height 20
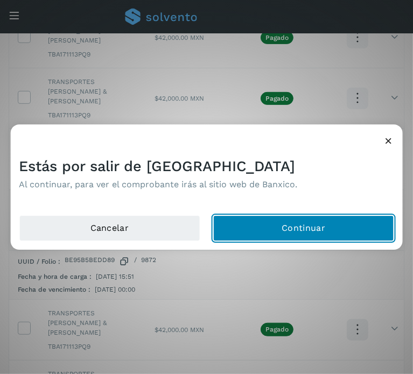
click at [297, 223] on button "Continuar" at bounding box center [303, 228] width 181 height 26
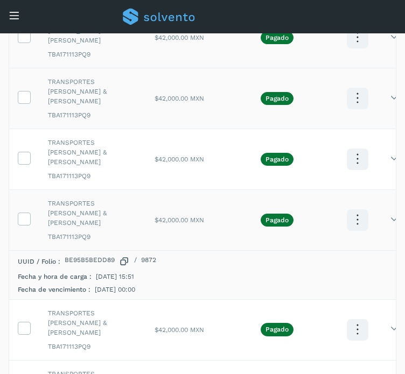
scroll to position [297, 0]
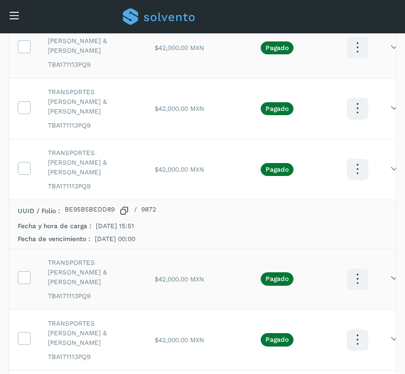
click at [132, 258] on div "TRANSPORTES [PERSON_NAME] & [PERSON_NAME] TBA171113PQ9" at bounding box center [92, 279] width 89 height 43
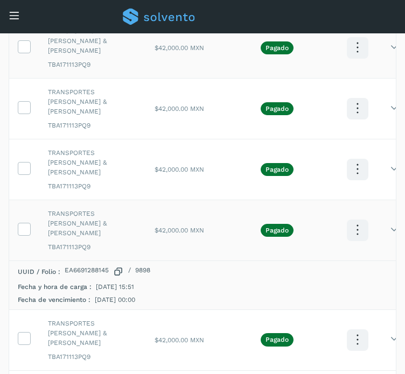
click at [358, 217] on icon at bounding box center [356, 229] width 25 height 25
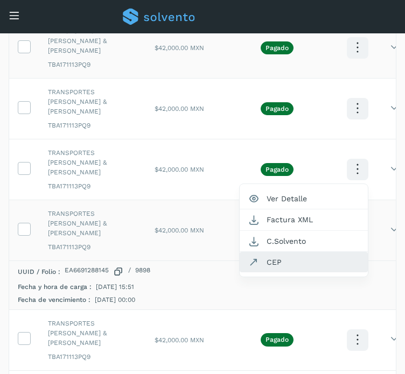
click at [301, 252] on button "CEP" at bounding box center [303, 262] width 128 height 20
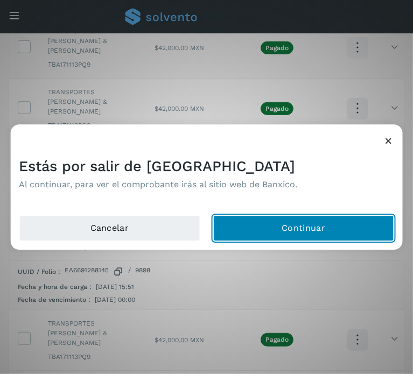
click at [267, 217] on button "Continuar" at bounding box center [303, 228] width 181 height 26
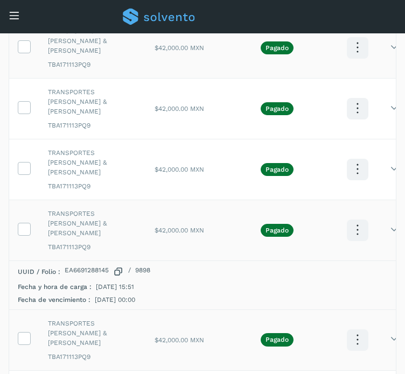
click at [135, 319] on span "TRANSPORTES [PERSON_NAME] & [PERSON_NAME]" at bounding box center [92, 333] width 89 height 29
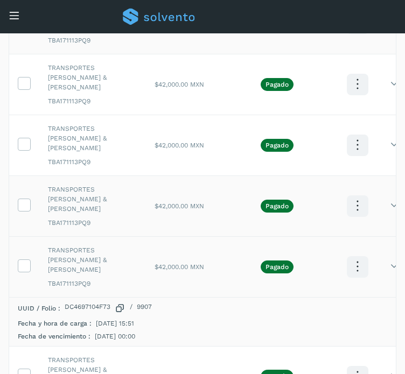
scroll to position [321, 0]
click at [360, 253] on icon at bounding box center [356, 265] width 25 height 25
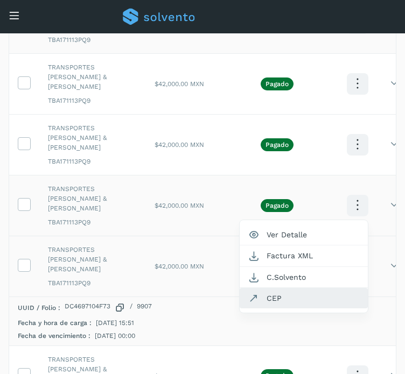
click at [314, 288] on button "CEP" at bounding box center [303, 298] width 128 height 20
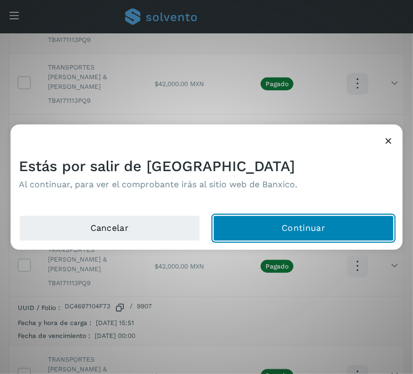
click at [294, 233] on button "Continuar" at bounding box center [303, 228] width 181 height 26
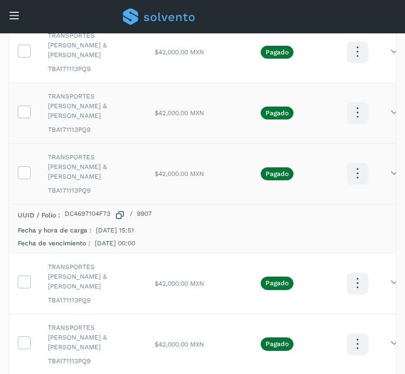
scroll to position [414, 0]
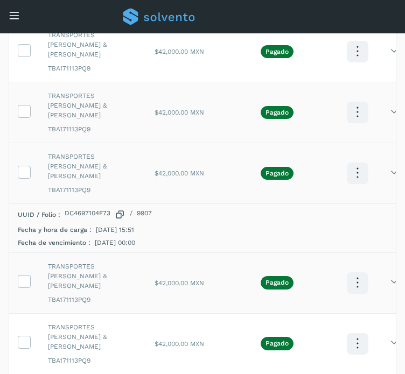
click at [134, 295] on span "TBA171113PQ9" at bounding box center [92, 300] width 89 height 10
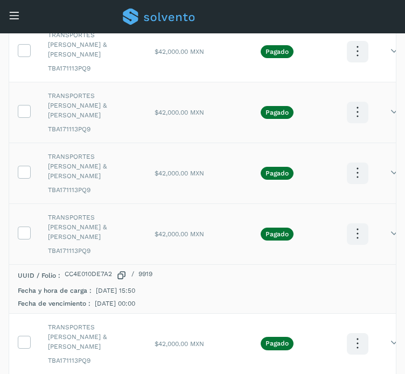
click at [352, 221] on icon at bounding box center [356, 233] width 25 height 25
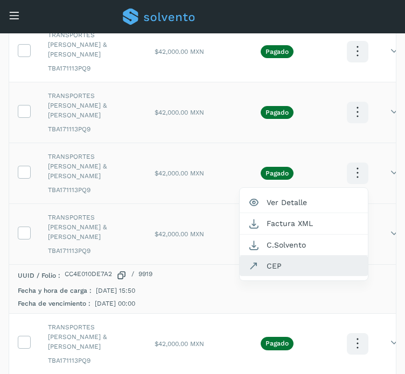
click at [312, 256] on button "CEP" at bounding box center [303, 266] width 128 height 20
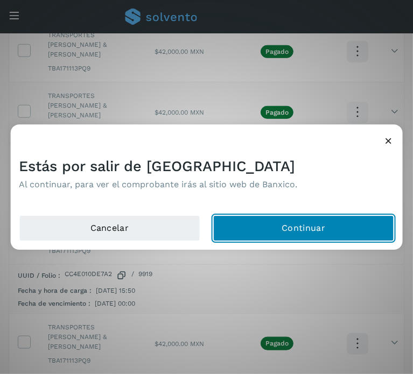
click at [297, 223] on button "Continuar" at bounding box center [303, 228] width 181 height 26
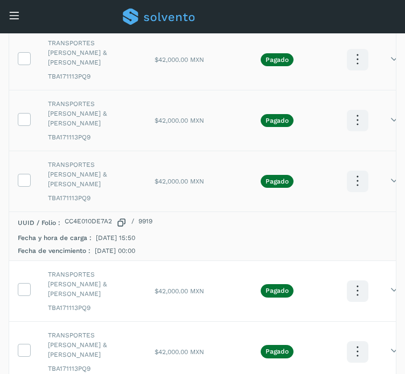
scroll to position [471, 0]
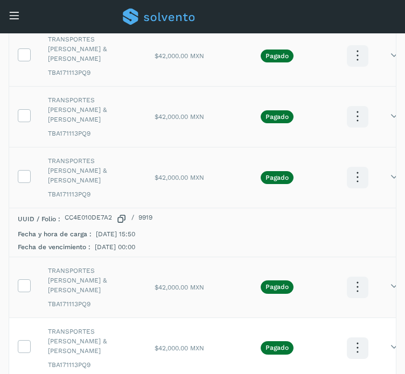
click at [134, 299] on span "TBA171113PQ9" at bounding box center [92, 304] width 89 height 10
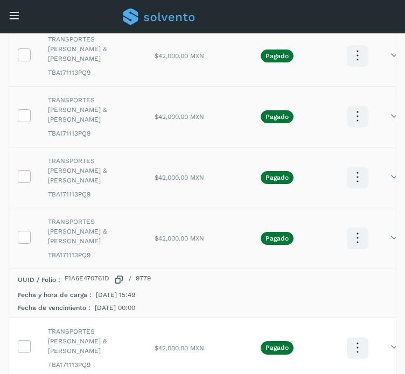
click at [351, 225] on icon at bounding box center [356, 237] width 25 height 25
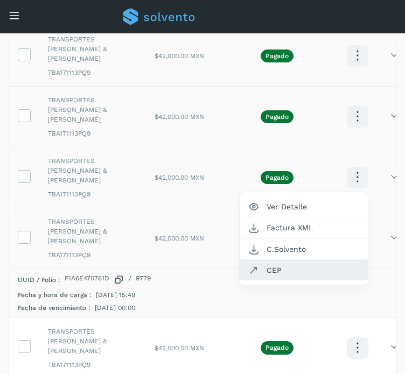
click at [323, 260] on button "CEP" at bounding box center [303, 270] width 128 height 20
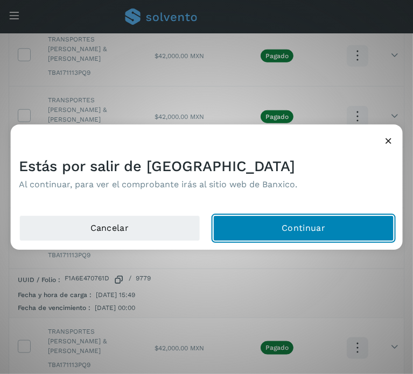
click at [300, 224] on button "Continuar" at bounding box center [303, 228] width 181 height 26
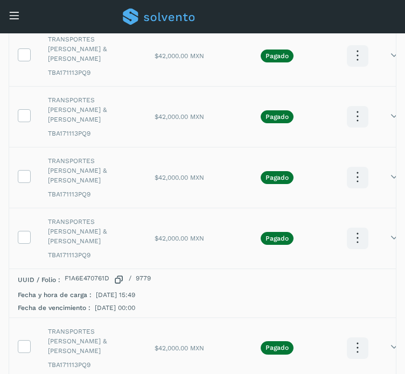
click at [119, 327] on div "TRANSPORTES [PERSON_NAME] & [PERSON_NAME] TBA171113PQ9" at bounding box center [92, 348] width 89 height 43
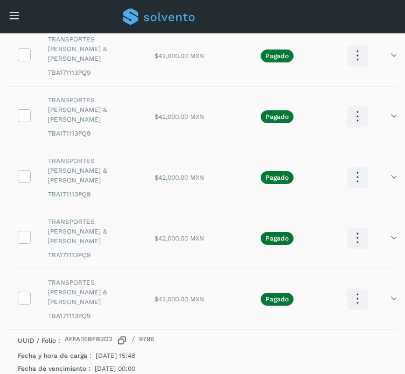
click at [355, 286] on icon at bounding box center [356, 298] width 25 height 25
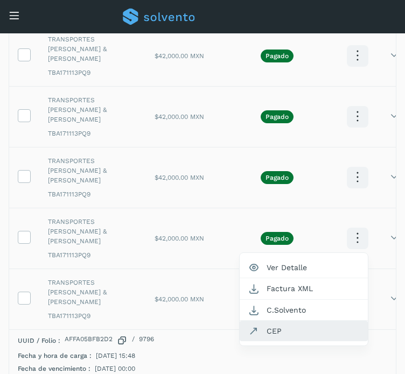
click at [314, 321] on button "CEP" at bounding box center [303, 331] width 128 height 20
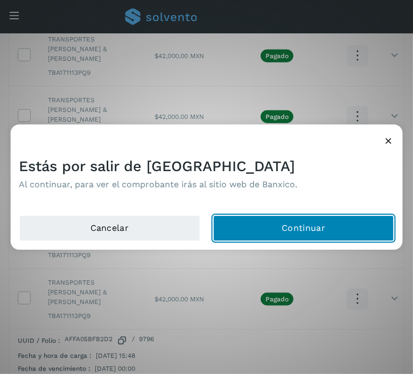
click at [299, 239] on button "Continuar" at bounding box center [303, 228] width 181 height 26
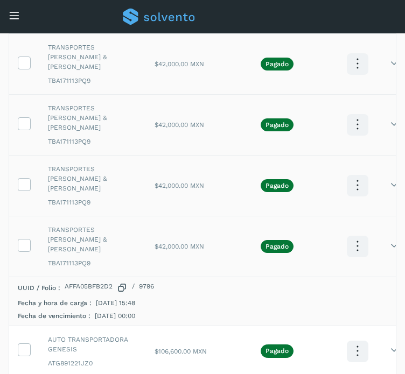
scroll to position [523, 0]
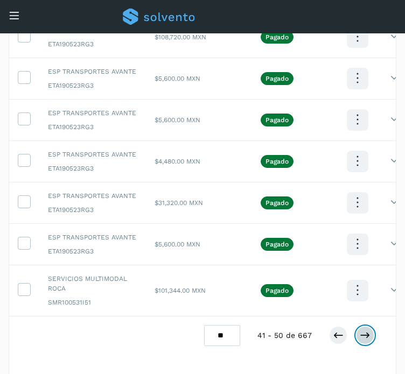
scroll to position [383, 0]
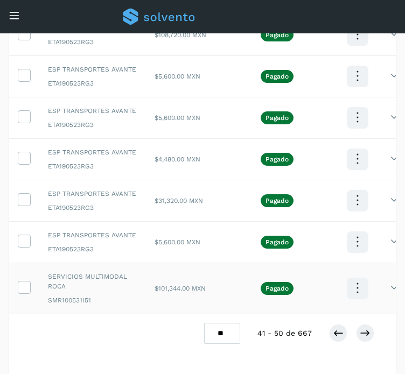
click at [168, 298] on td "$101,344.00 MXN" at bounding box center [185, 288] width 79 height 51
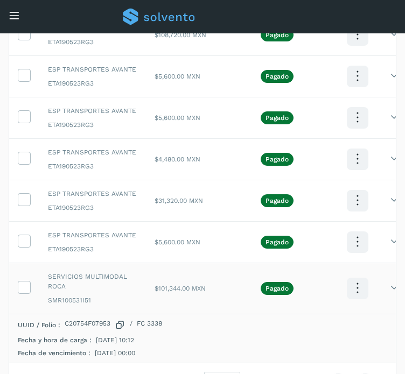
scroll to position [464, 0]
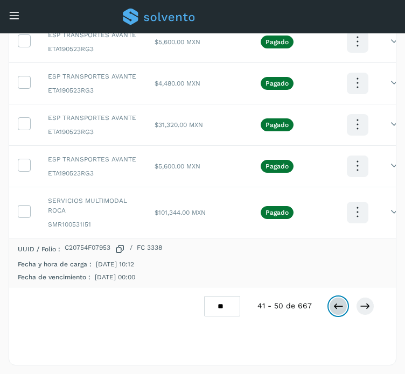
click at [329, 308] on button at bounding box center [338, 306] width 18 height 18
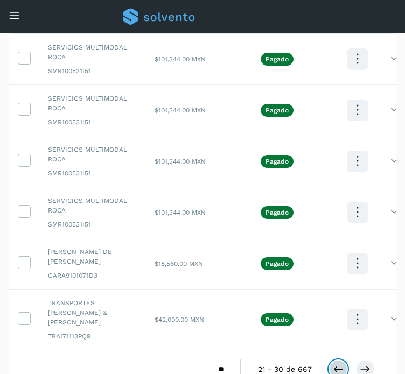
scroll to position [432, 0]
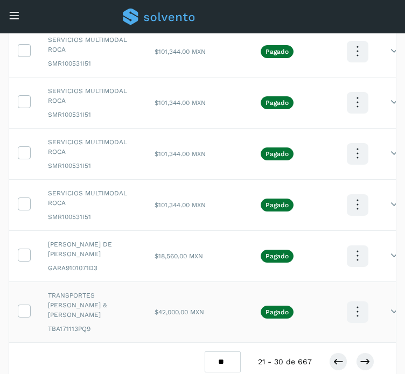
click at [124, 300] on span "TRANSPORTES [PERSON_NAME] & [PERSON_NAME]" at bounding box center [92, 305] width 89 height 29
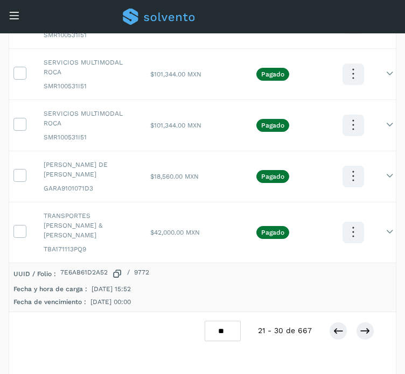
scroll to position [0, 4]
click at [349, 285] on div "Fecha y hora de carga : [DATE] 15:52" at bounding box center [202, 289] width 376 height 8
click at [355, 237] on icon at bounding box center [353, 232] width 25 height 25
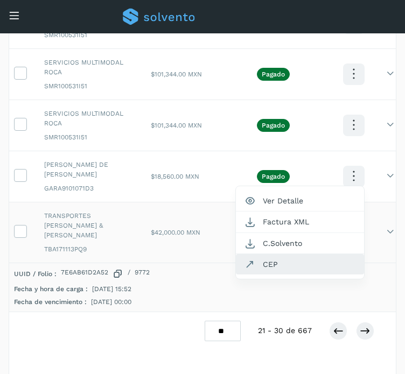
click at [299, 260] on button "CEP" at bounding box center [300, 264] width 128 height 20
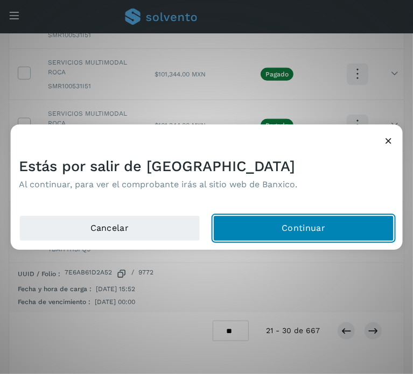
click at [286, 226] on button "Continuar" at bounding box center [303, 228] width 181 height 26
